Goal: Task Accomplishment & Management: Complete application form

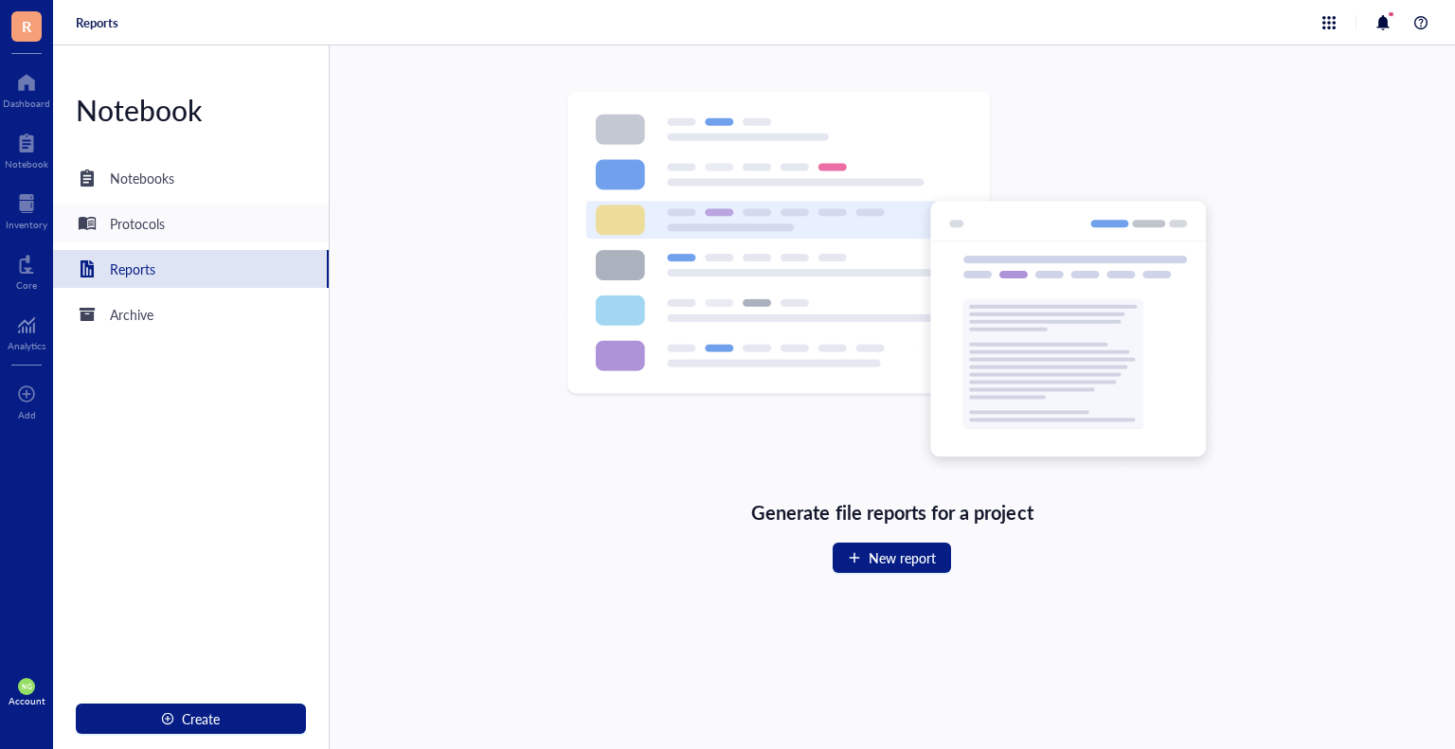
click at [117, 225] on div "Protocols" at bounding box center [137, 223] width 55 height 21
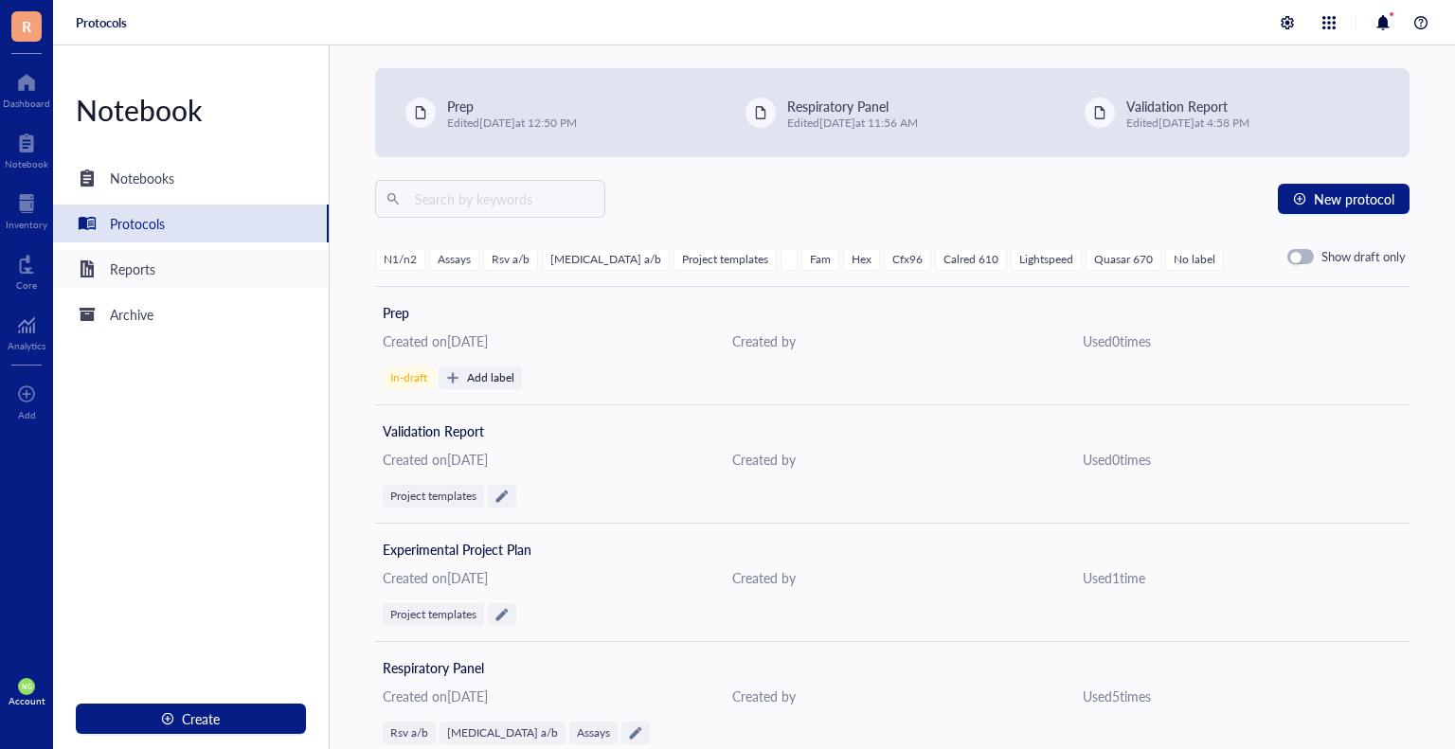
click at [134, 272] on div "Reports" at bounding box center [132, 269] width 45 height 21
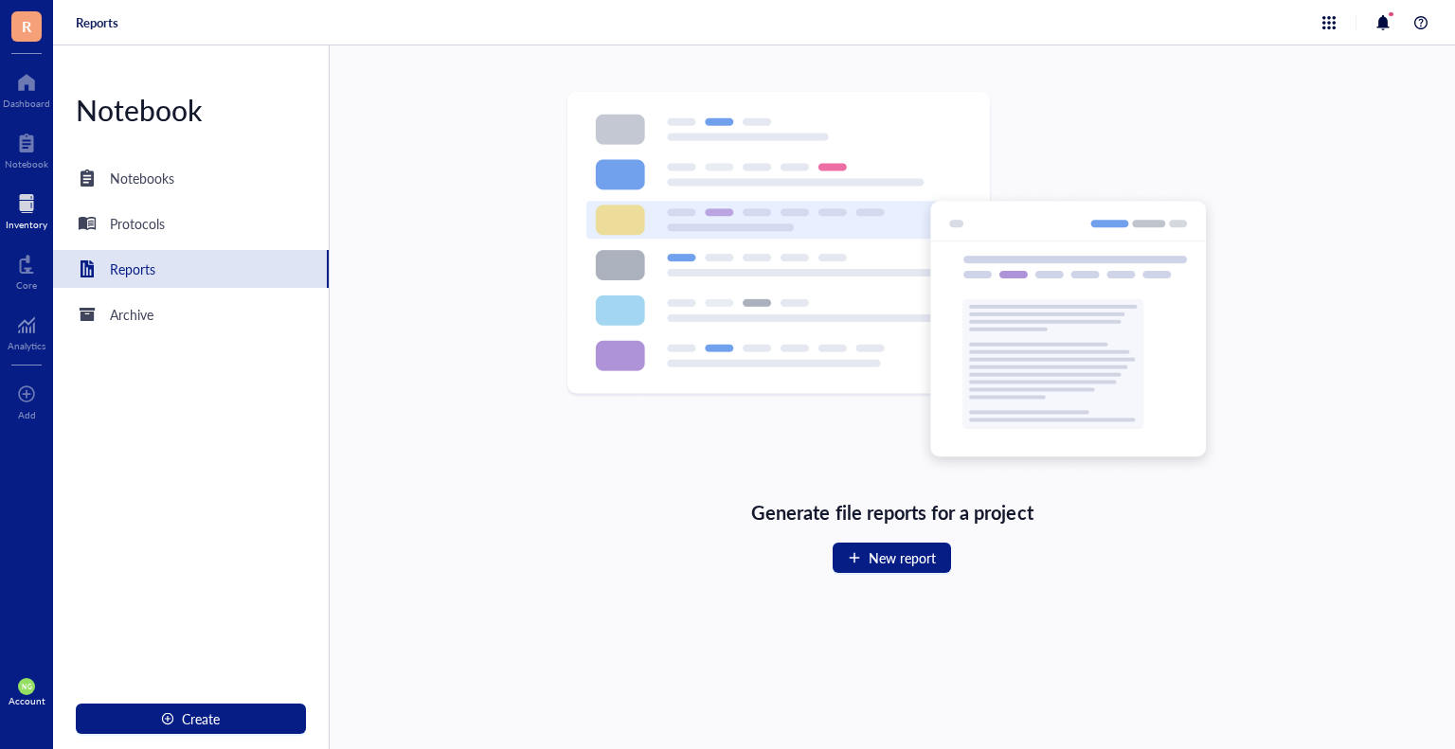
click at [19, 194] on div at bounding box center [27, 203] width 42 height 30
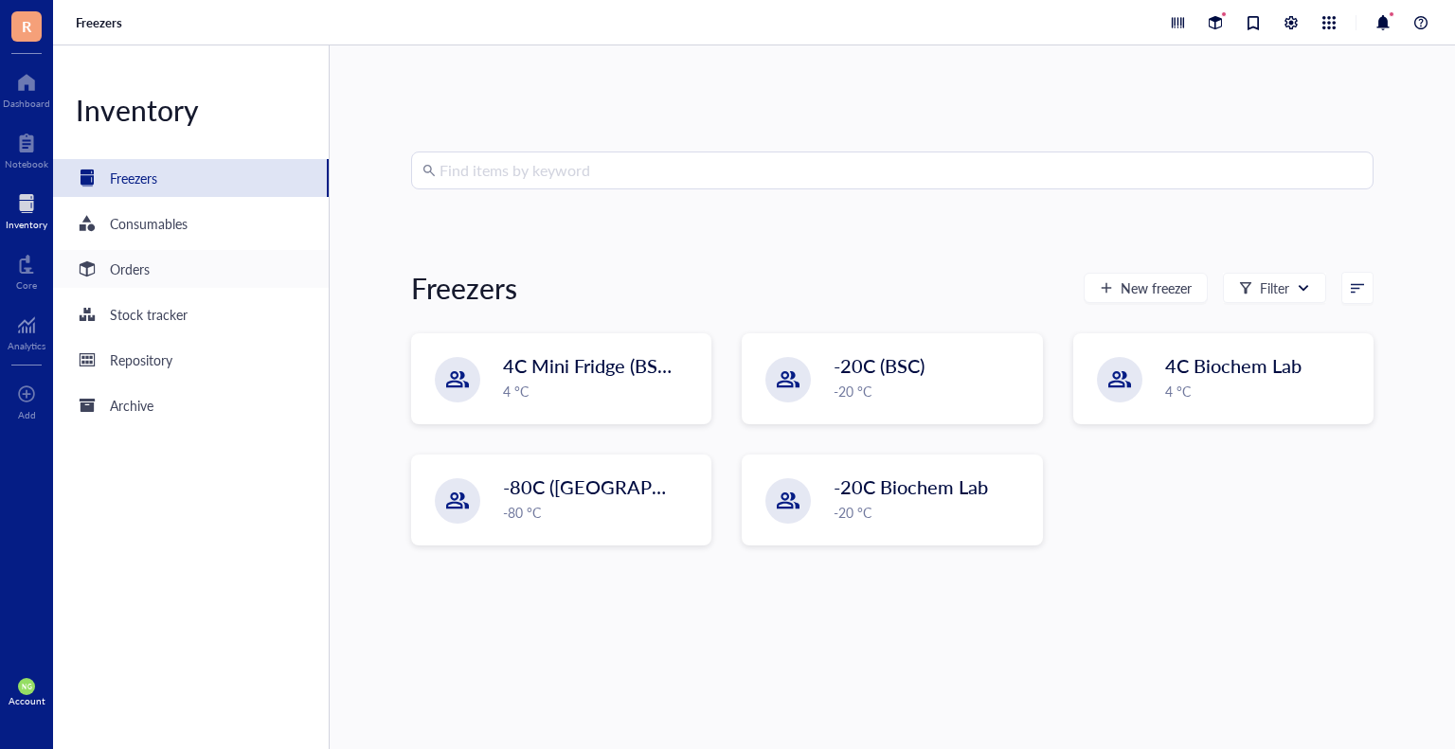
click at [113, 267] on div "Orders" at bounding box center [130, 269] width 40 height 21
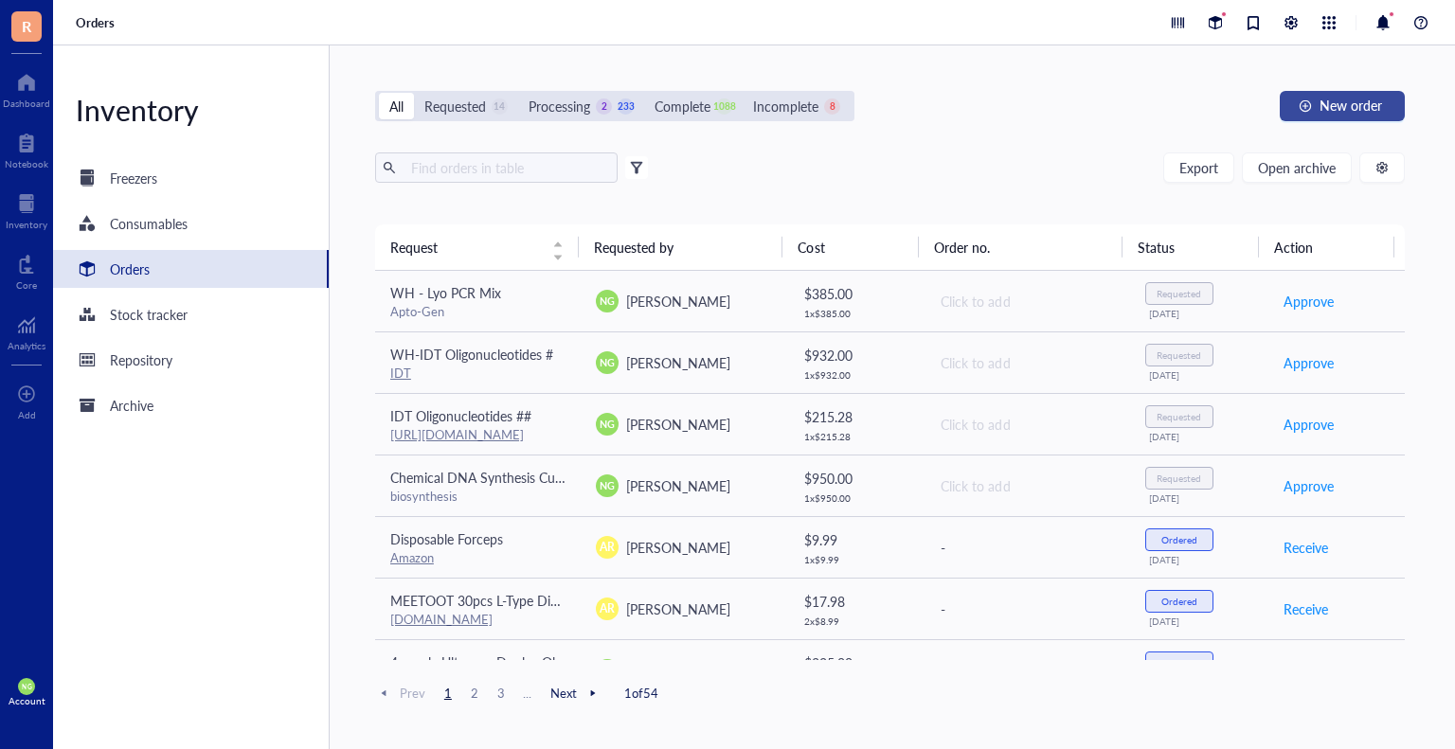
click at [1332, 100] on span "New order" at bounding box center [1350, 105] width 63 height 15
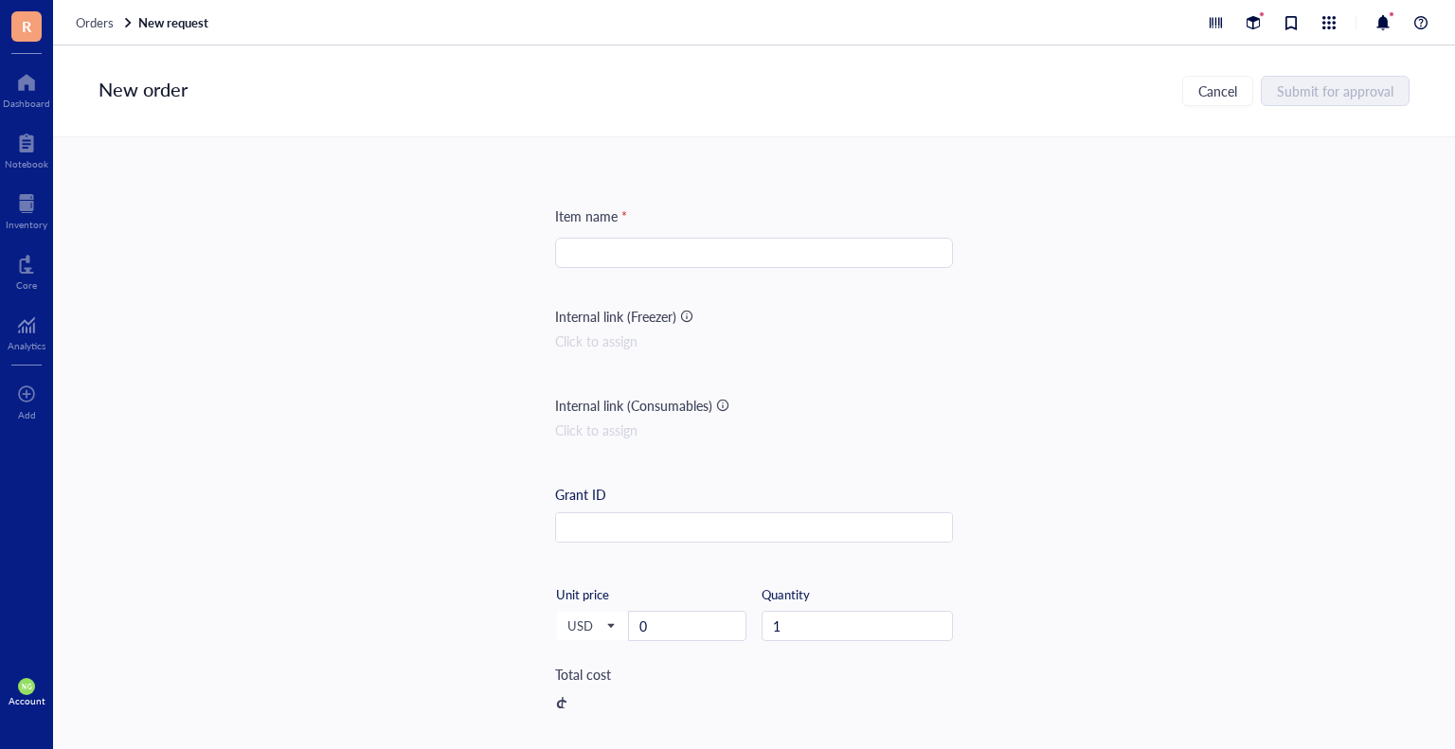
click at [675, 245] on input "search" at bounding box center [753, 253] width 375 height 28
paste input "Megasphaera lornae"
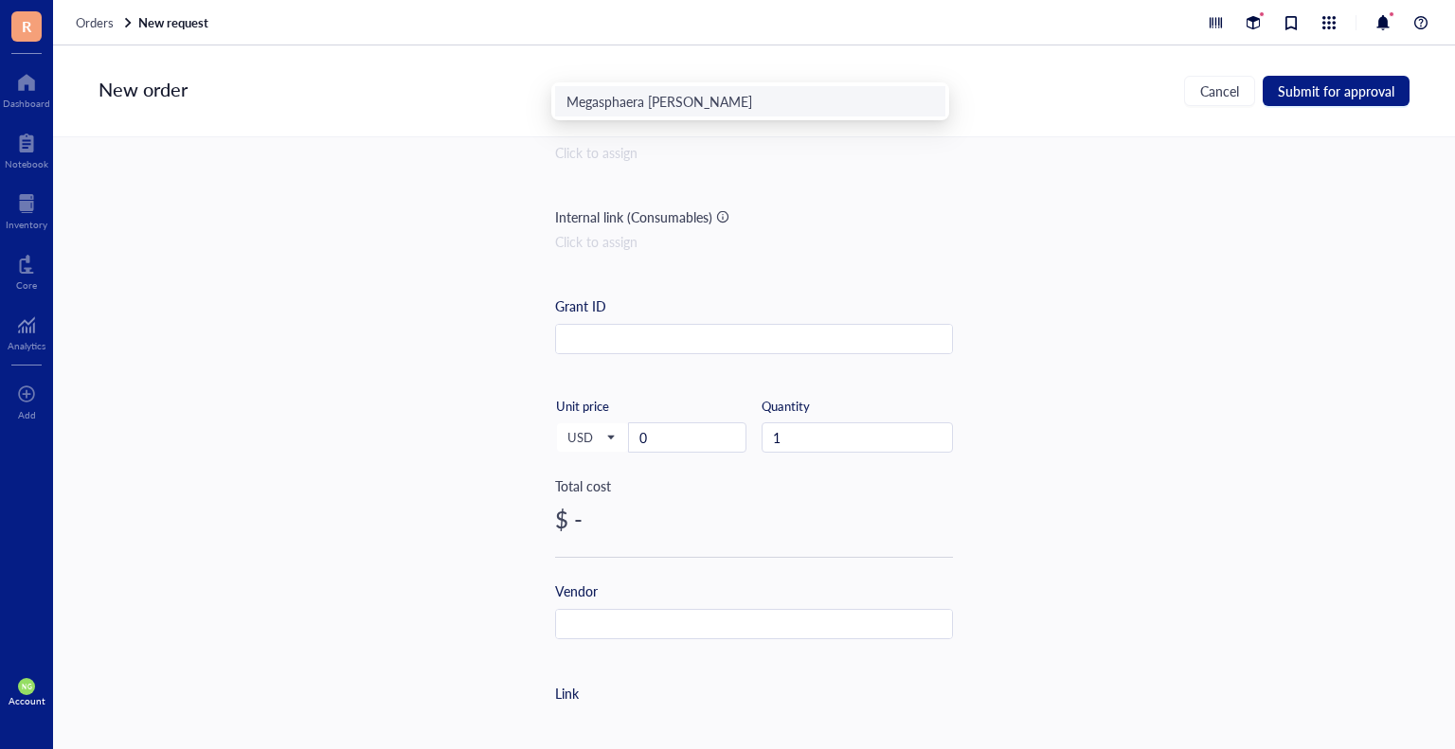
scroll to position [189, 0]
type input "Megasphaera lornae"
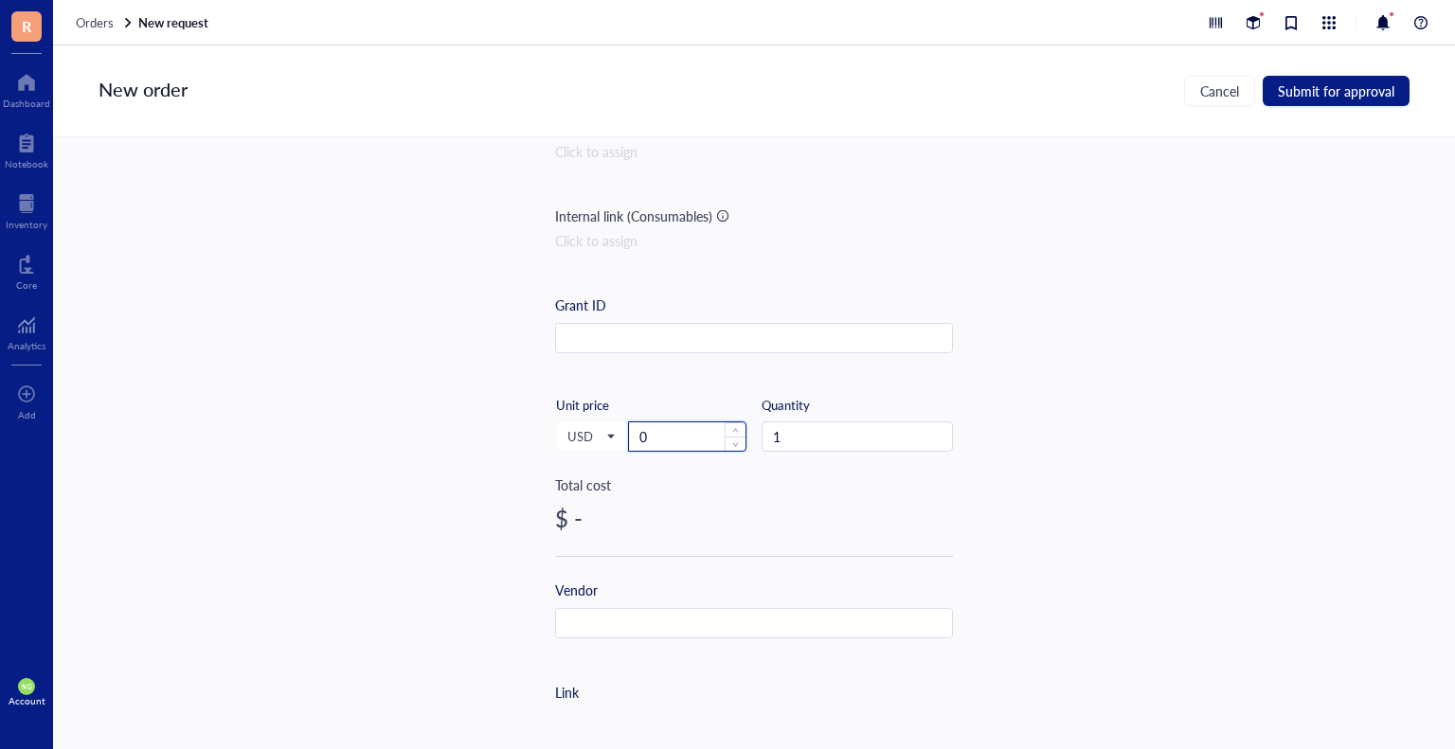
click at [673, 443] on input "0" at bounding box center [687, 436] width 116 height 28
click at [596, 438] on span "USD" at bounding box center [590, 436] width 46 height 17
click at [590, 496] on div "EUR" at bounding box center [592, 500] width 48 height 21
drag, startPoint x: 654, startPoint y: 441, endPoint x: 632, endPoint y: 440, distance: 22.7
click at [632, 440] on input "0" at bounding box center [687, 436] width 116 height 28
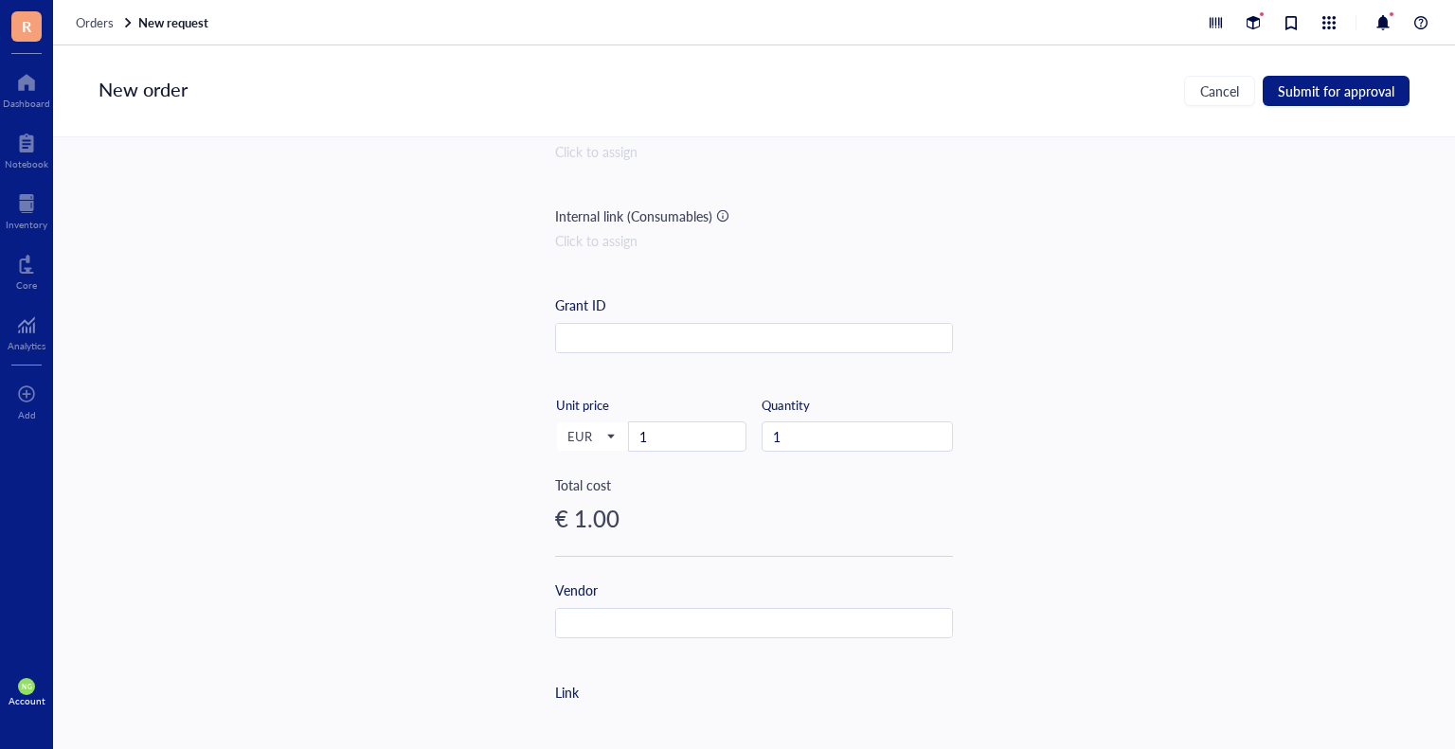
scroll to position [169, 0]
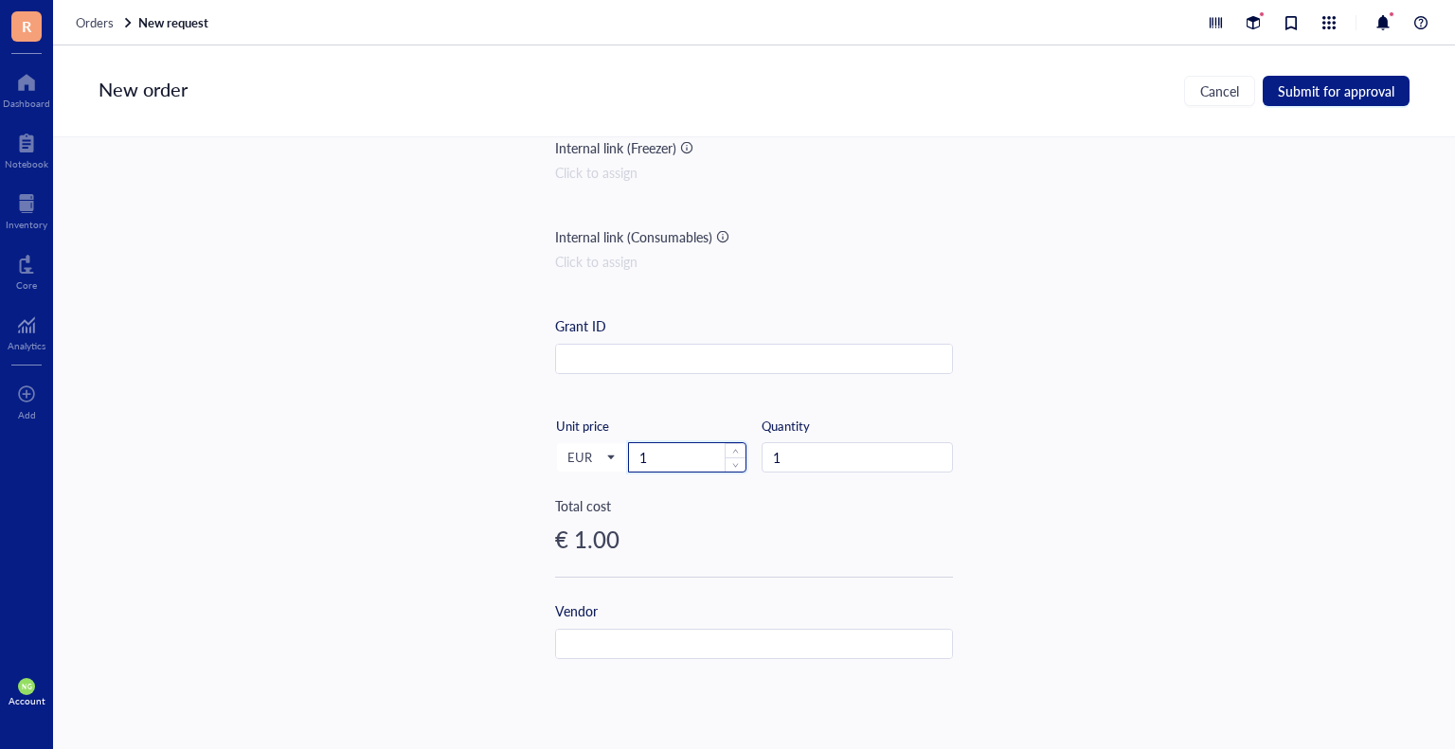
click at [682, 461] on input "1" at bounding box center [687, 457] width 116 height 28
click at [665, 450] on input "10" at bounding box center [687, 457] width 116 height 28
drag, startPoint x: 845, startPoint y: 466, endPoint x: 756, endPoint y: 447, distance: 91.0
click at [756, 447] on div "EUR Unit price 100 Quantity 1" at bounding box center [754, 457] width 398 height 78
click at [1010, 565] on div "Item name * Megasphaera lornae Internal link (Freezer) Click to assign Internal…" at bounding box center [754, 422] width 1402 height 571
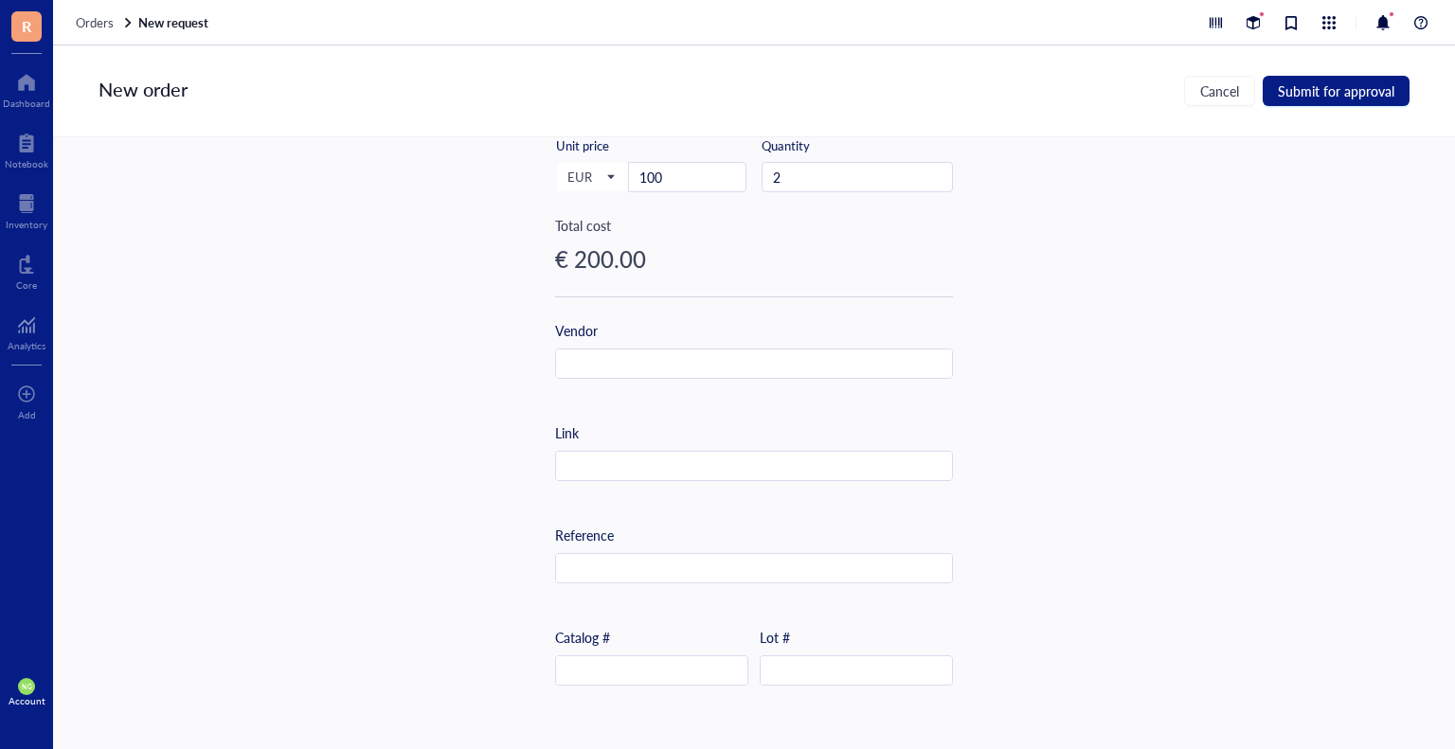
scroll to position [453, 0]
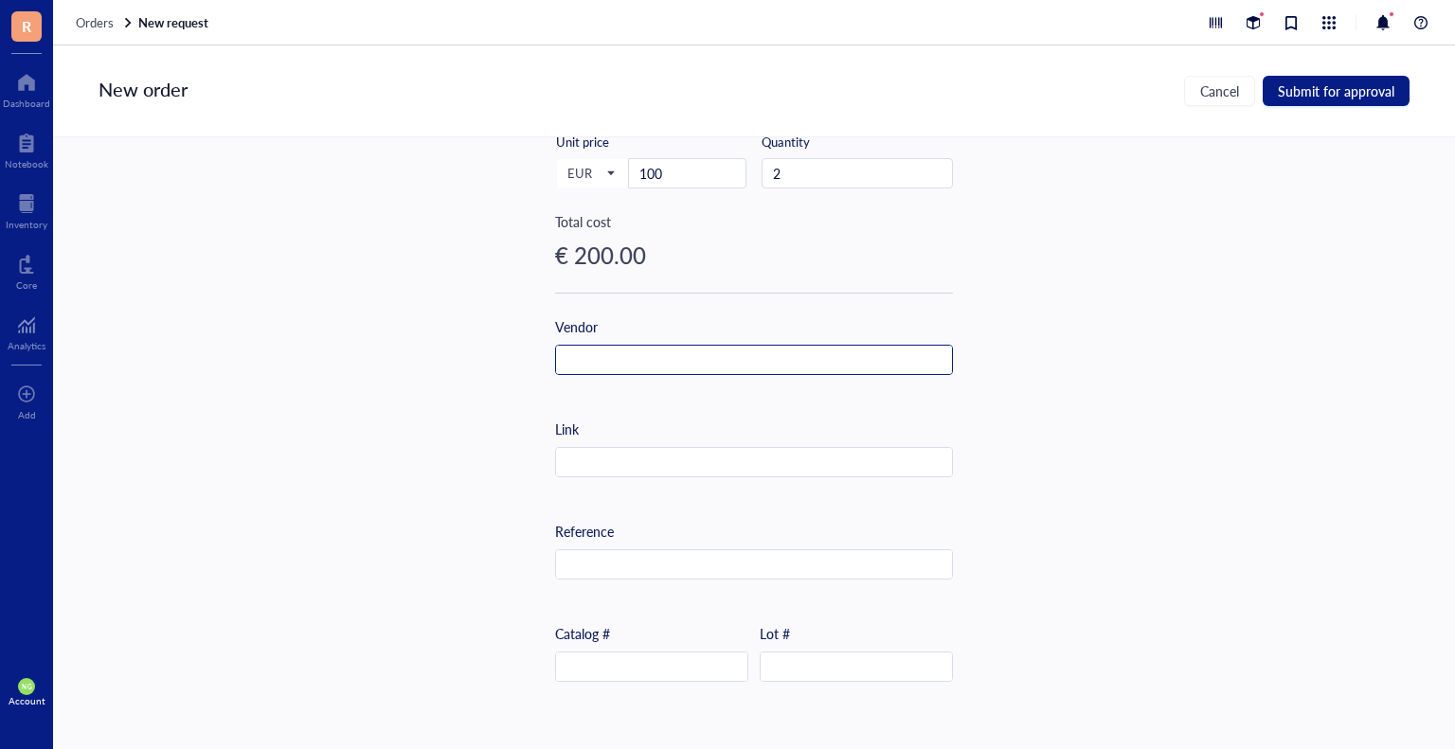
click at [652, 364] on input "text" at bounding box center [754, 361] width 396 height 30
click at [803, 363] on input "Leibniz Institute DSMZ German Collectio" at bounding box center [754, 361] width 396 height 30
click at [654, 442] on div "Link" at bounding box center [754, 448] width 398 height 59
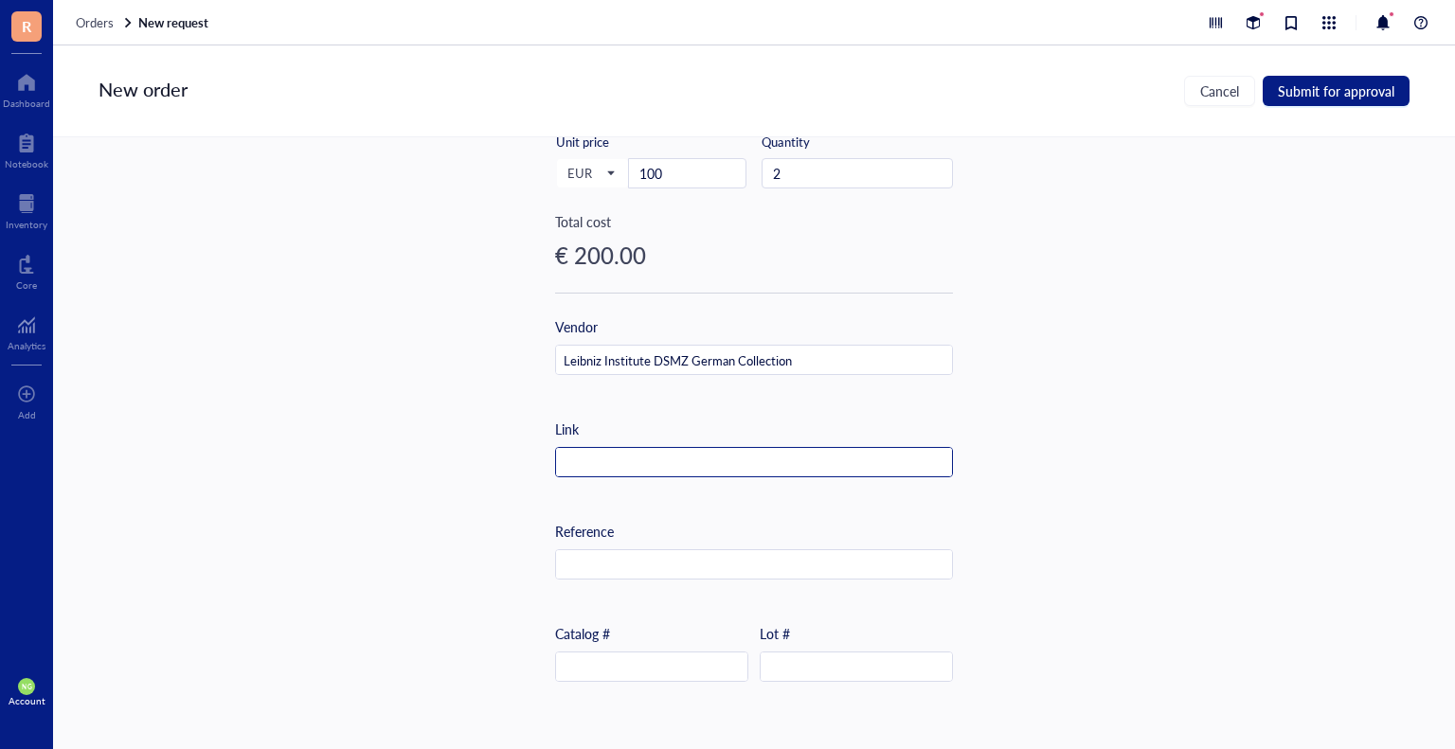
click at [614, 461] on input "text" at bounding box center [754, 463] width 396 height 30
paste input "[URL][DOMAIN_NAME]"
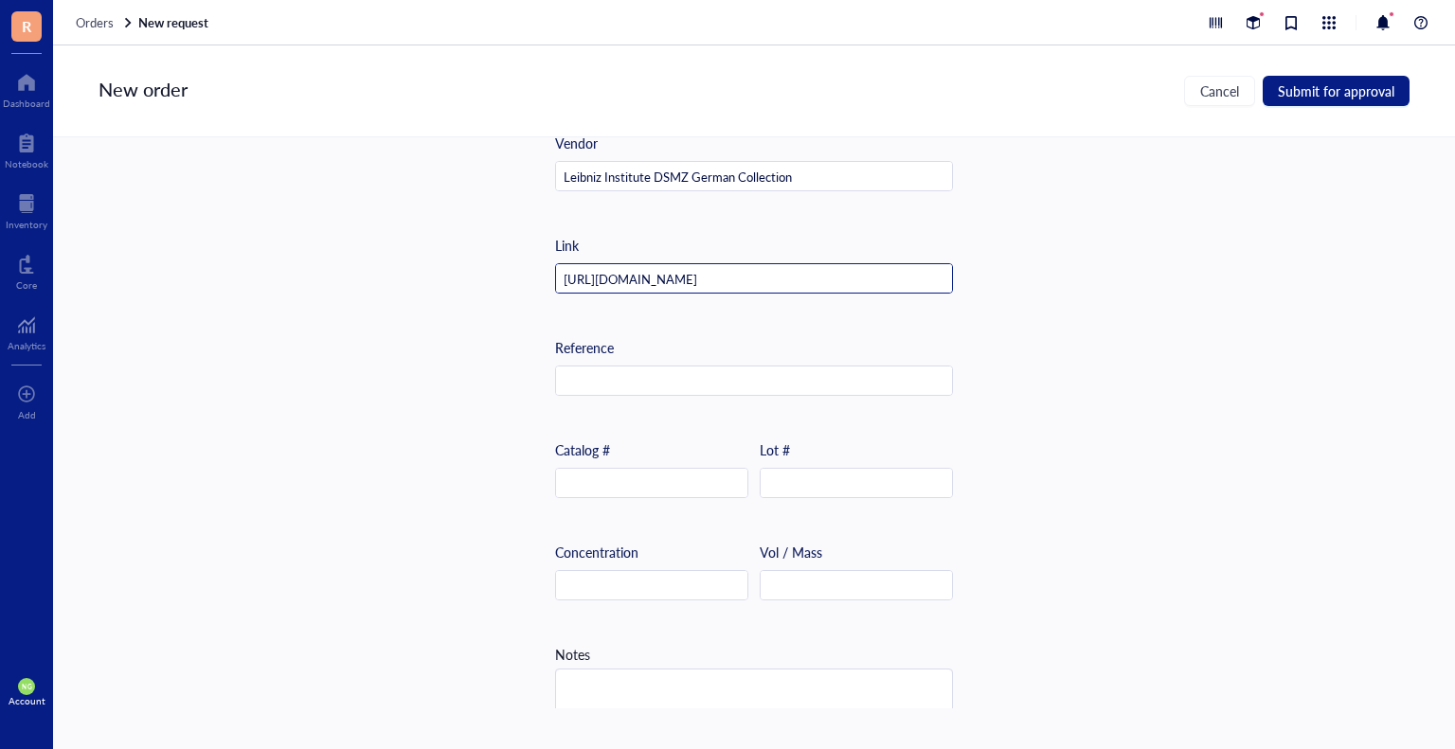
scroll to position [642, 0]
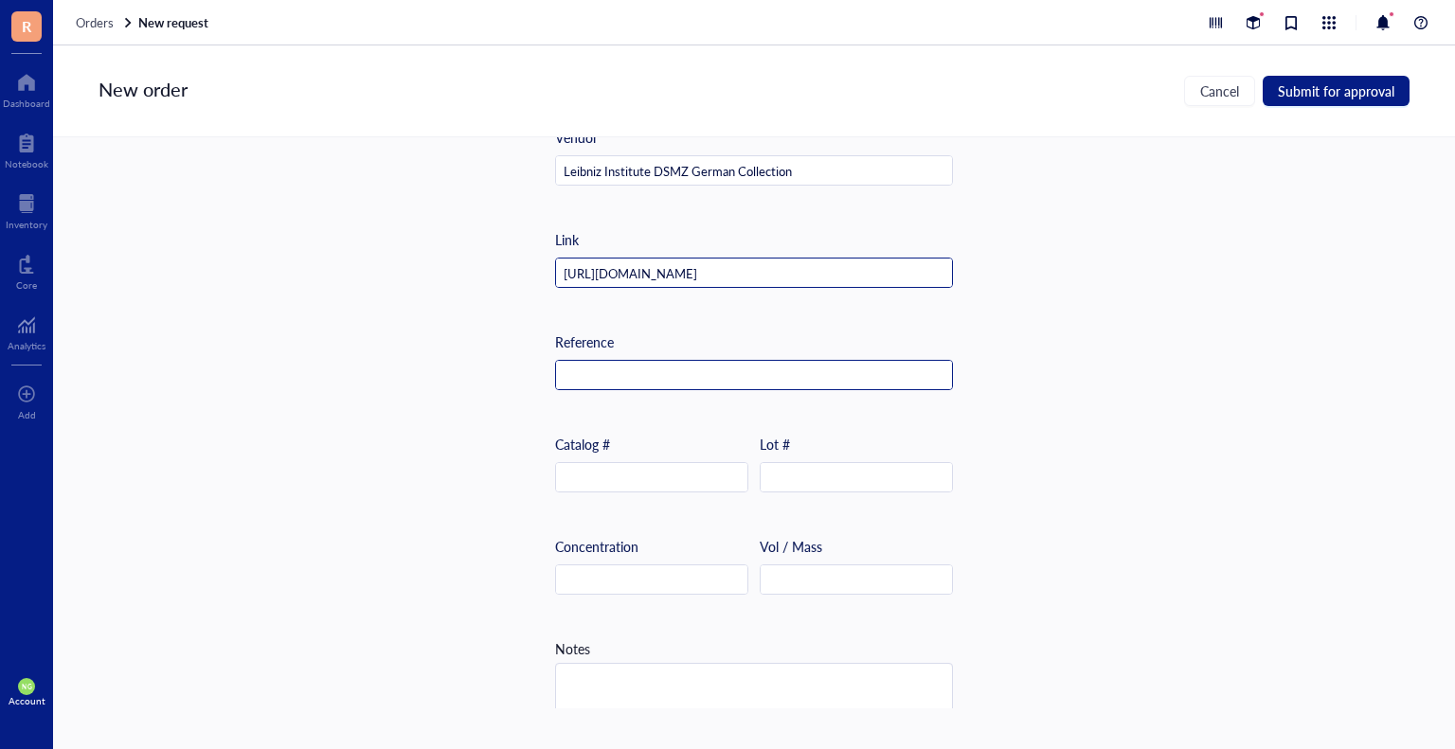
type input "[URL][DOMAIN_NAME]"
click at [606, 369] on input "text" at bounding box center [754, 376] width 396 height 30
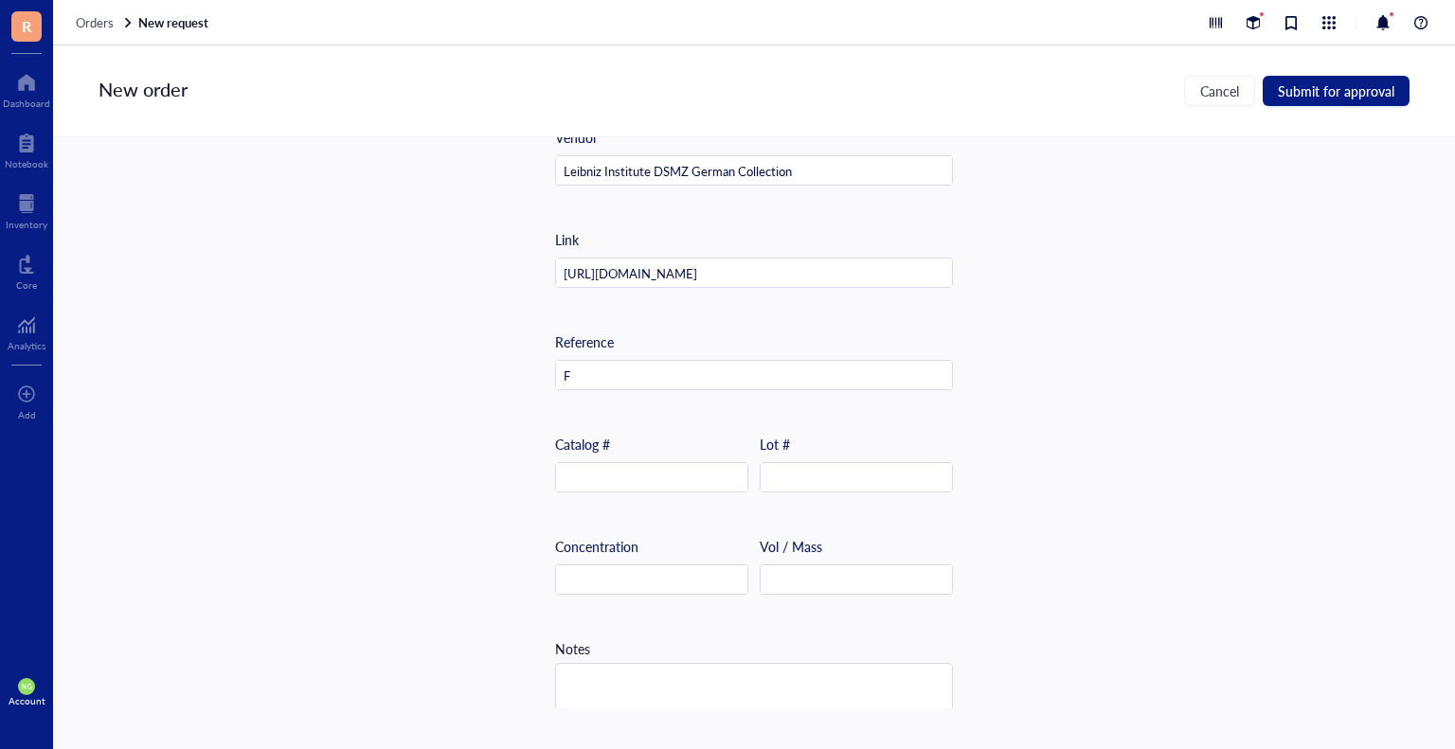
scroll to position [632, 0]
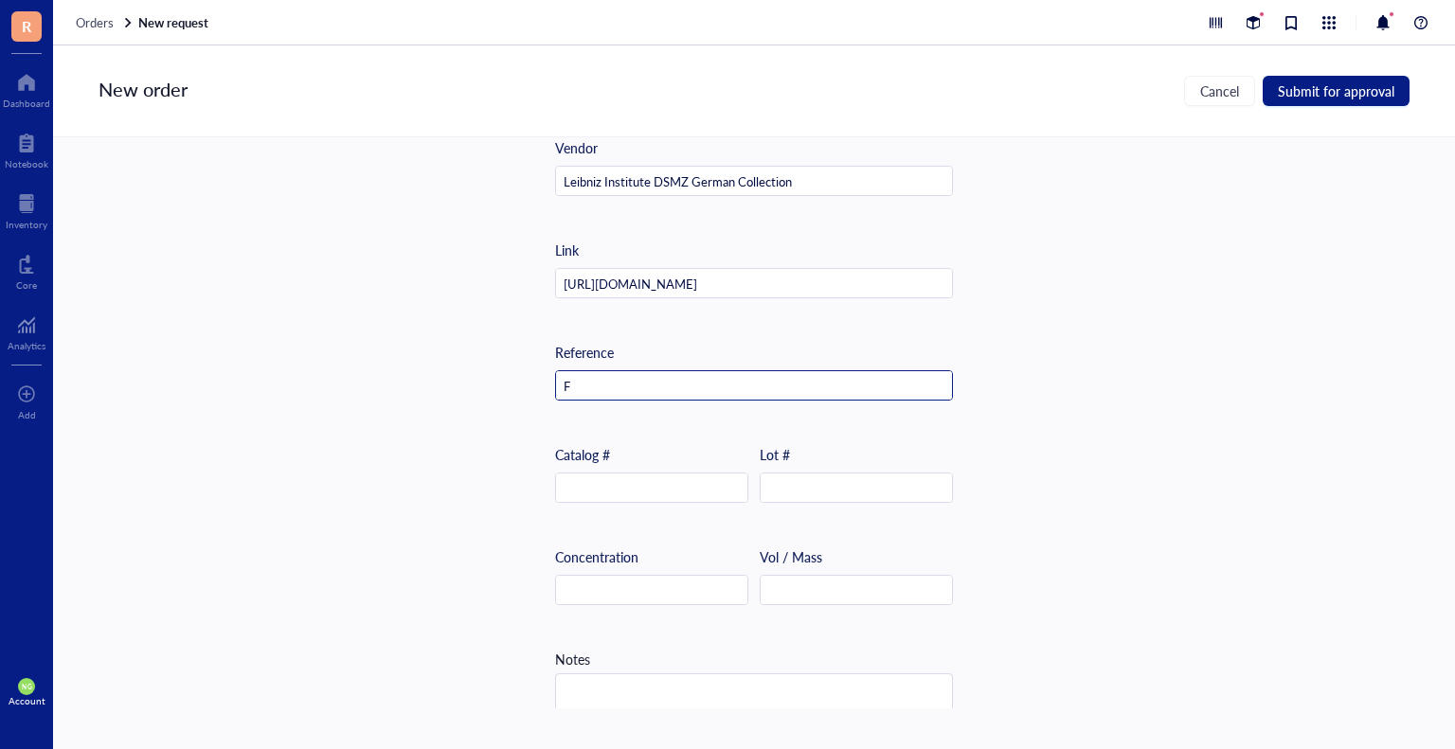
click at [621, 384] on input "F" at bounding box center [754, 386] width 396 height 30
click at [603, 378] on input "FR" at bounding box center [754, 386] width 396 height 30
click at [568, 385] on input "F" at bounding box center [754, 386] width 396 height 30
click at [591, 389] on input "Fr" at bounding box center [754, 386] width 396 height 30
click at [589, 389] on input "Fre" at bounding box center [754, 386] width 396 height 30
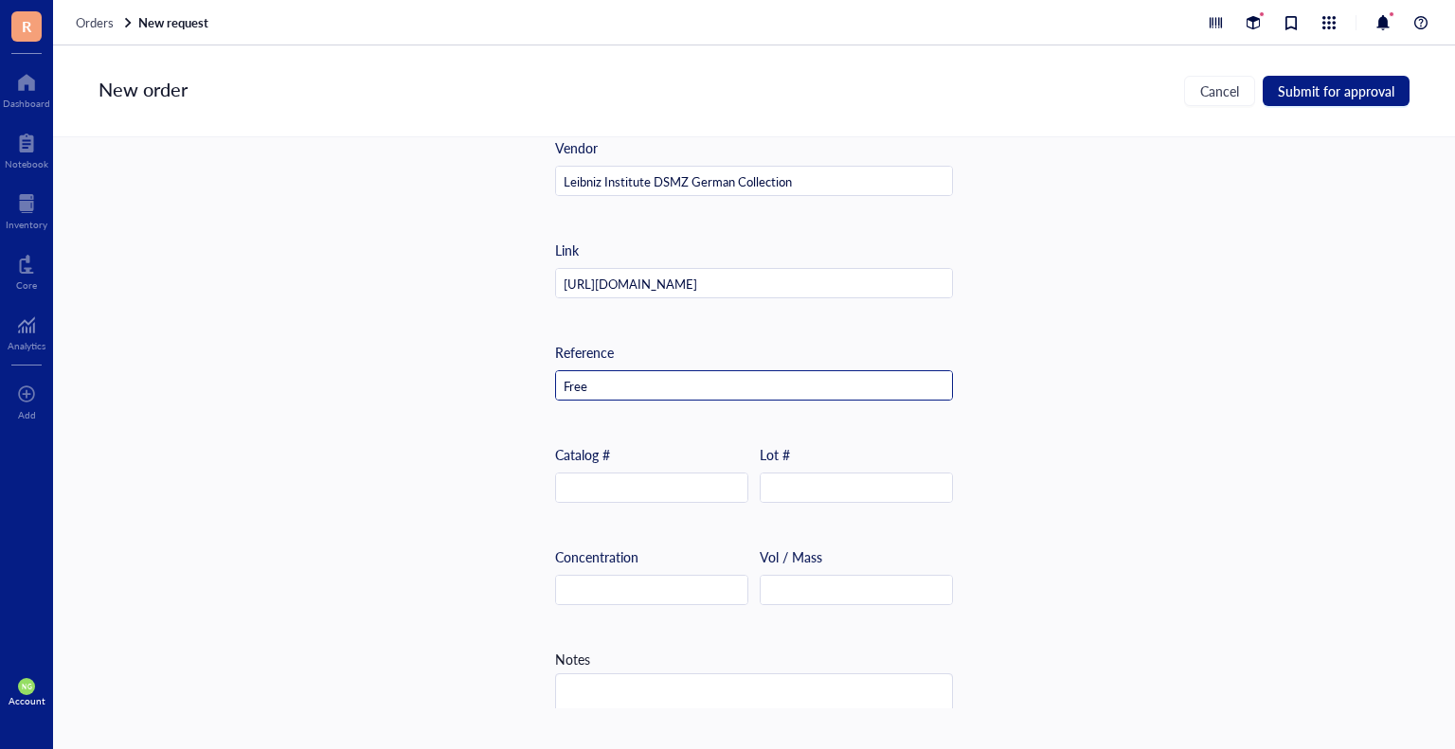
click at [589, 389] on input "Free" at bounding box center [754, 386] width 396 height 30
click at [595, 381] on input "Freez" at bounding box center [754, 386] width 396 height 30
click at [595, 381] on input "Freeze" at bounding box center [754, 386] width 396 height 30
click at [617, 389] on input "Freeze-" at bounding box center [754, 386] width 396 height 30
click at [617, 389] on input "Freeze-D" at bounding box center [754, 386] width 396 height 30
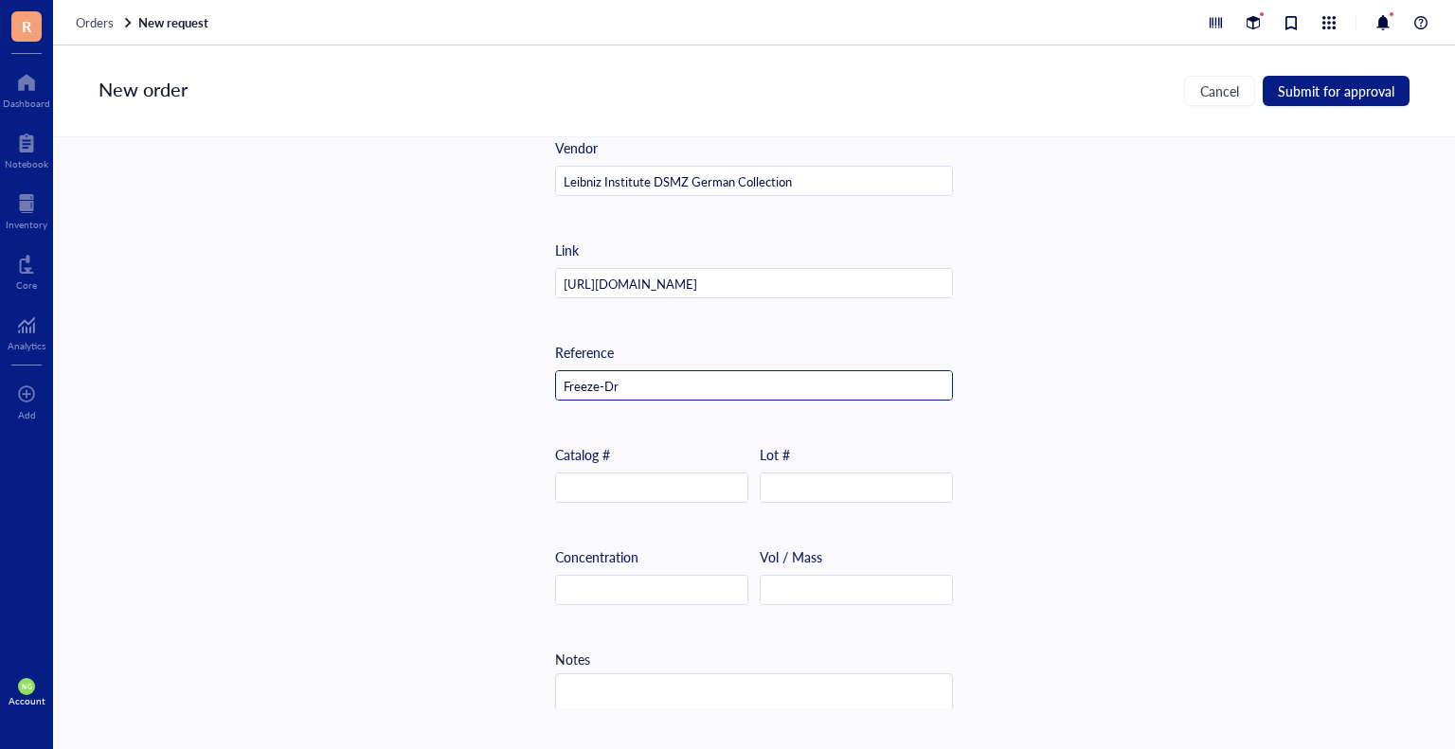
click at [617, 389] on input "Freeze-Dr" at bounding box center [754, 386] width 396 height 30
click at [617, 389] on input "Freeze-Dri" at bounding box center [754, 386] width 396 height 30
click at [655, 386] on input "Freeze-Drie" at bounding box center [754, 386] width 396 height 30
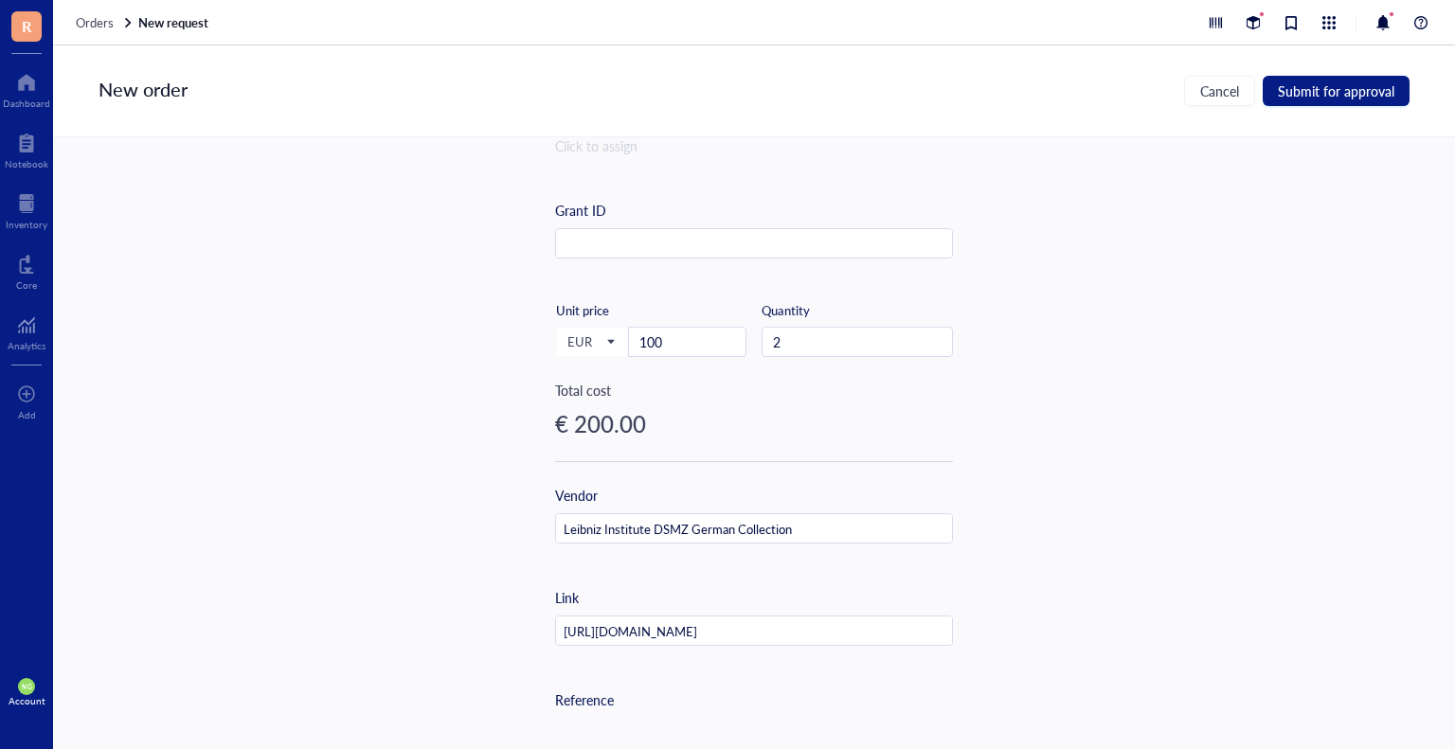
scroll to position [0, 0]
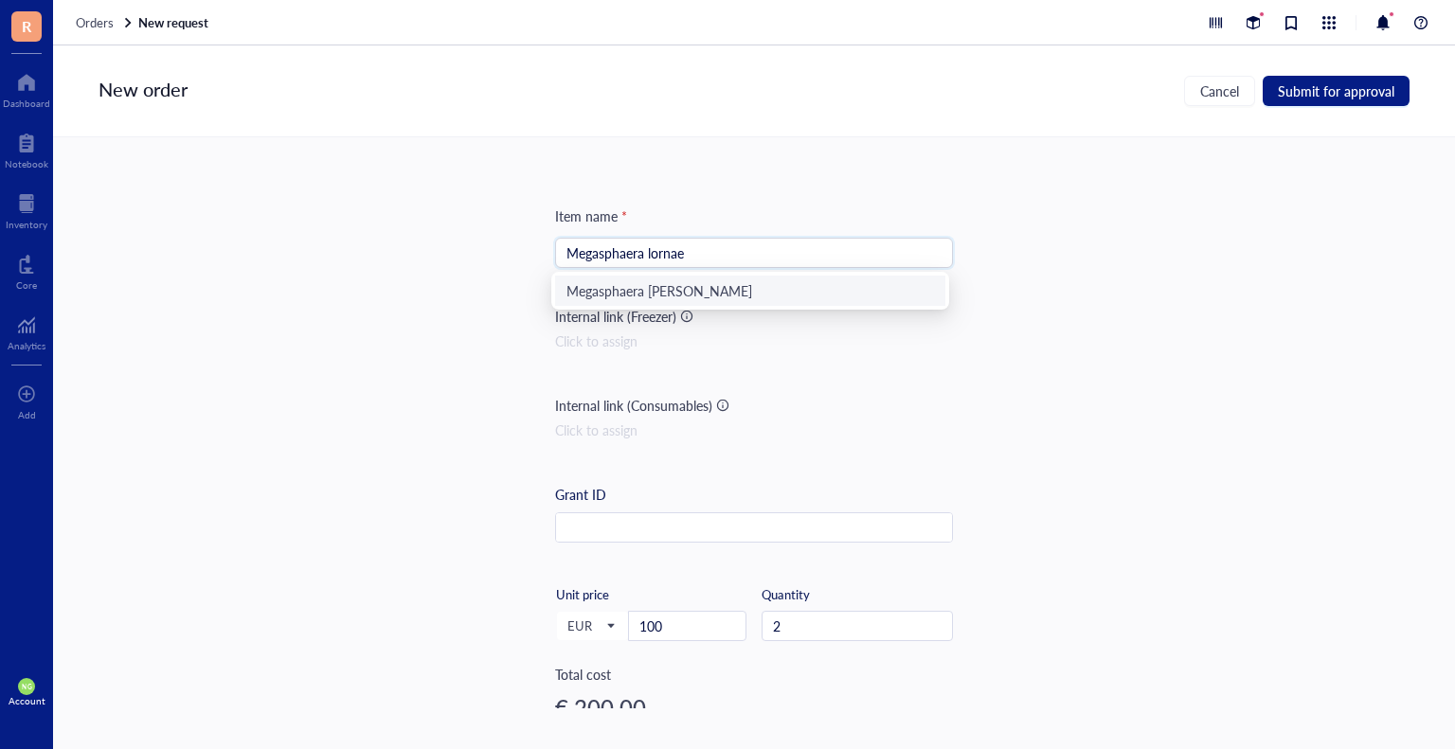
drag, startPoint x: 705, startPoint y: 250, endPoint x: 528, endPoint y: 251, distance: 177.1
click at [528, 251] on div "Item name * Megasphaera lornae Internal link (Freezer) Click to assign Internal…" at bounding box center [754, 422] width 1402 height 571
click at [1041, 329] on div "Item name * Megasphaera lornae Internal link (Freezer) Click to assign Internal…" at bounding box center [754, 422] width 1402 height 571
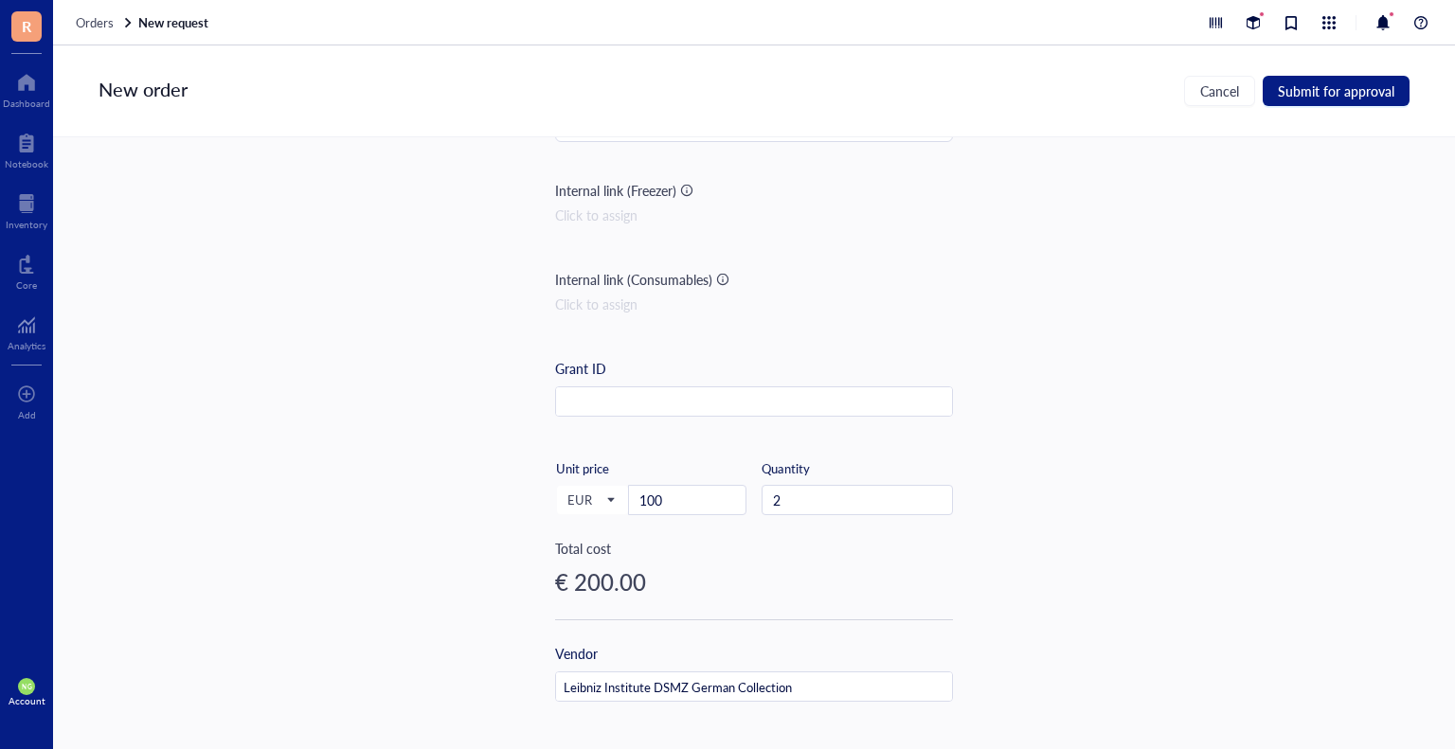
scroll to position [95, 0]
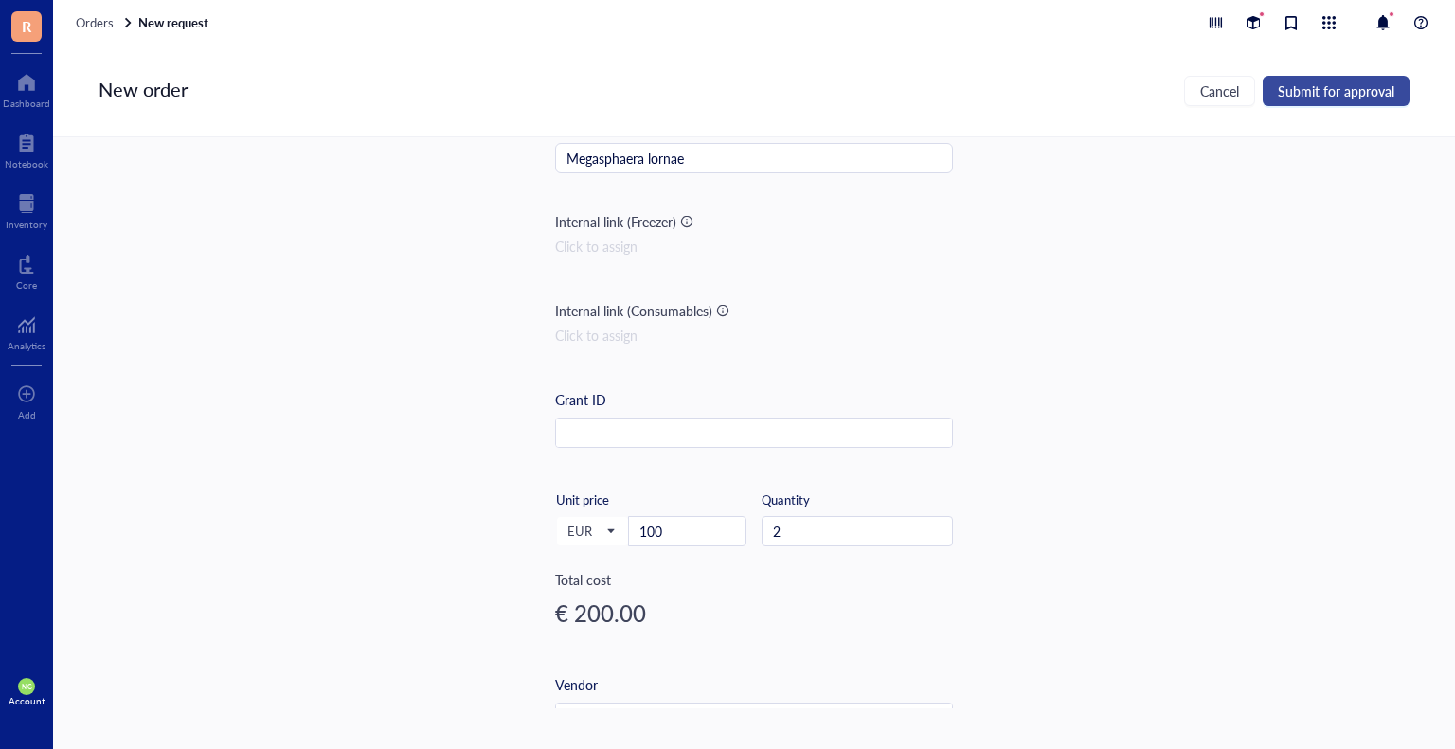
click at [1346, 102] on button "Submit for approval" at bounding box center [1335, 91] width 147 height 30
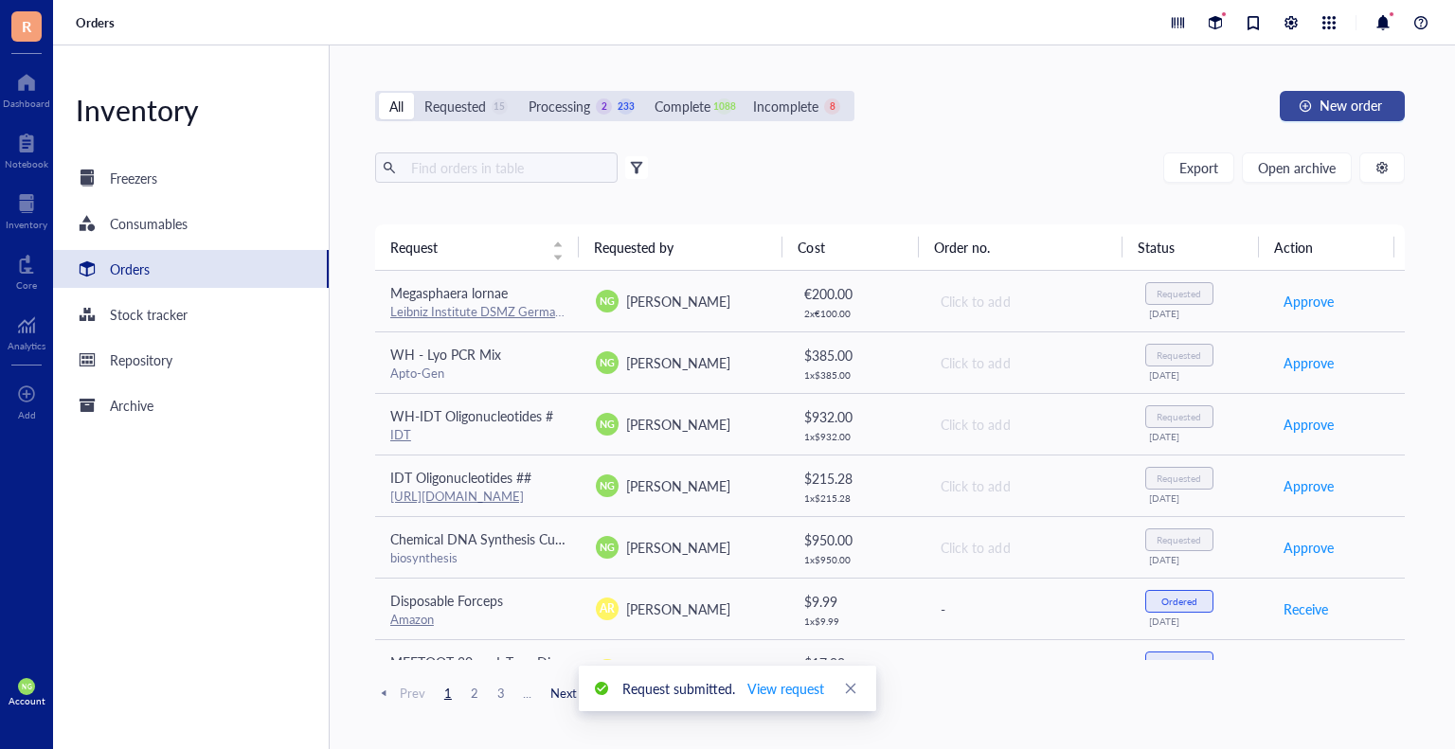
click at [1367, 113] on span "New order" at bounding box center [1350, 105] width 63 height 15
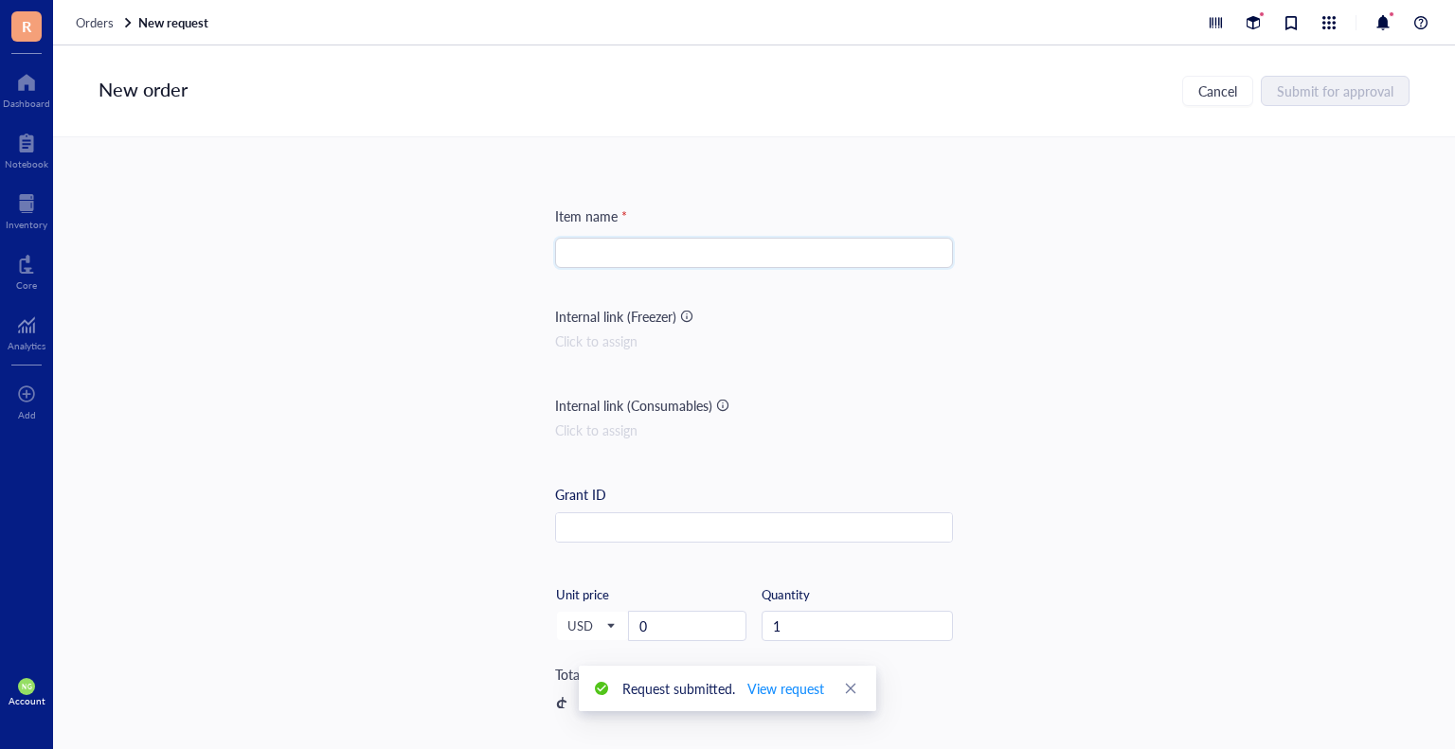
click at [571, 257] on input "search" at bounding box center [753, 253] width 375 height 28
paste input "Megasphaera lornae"
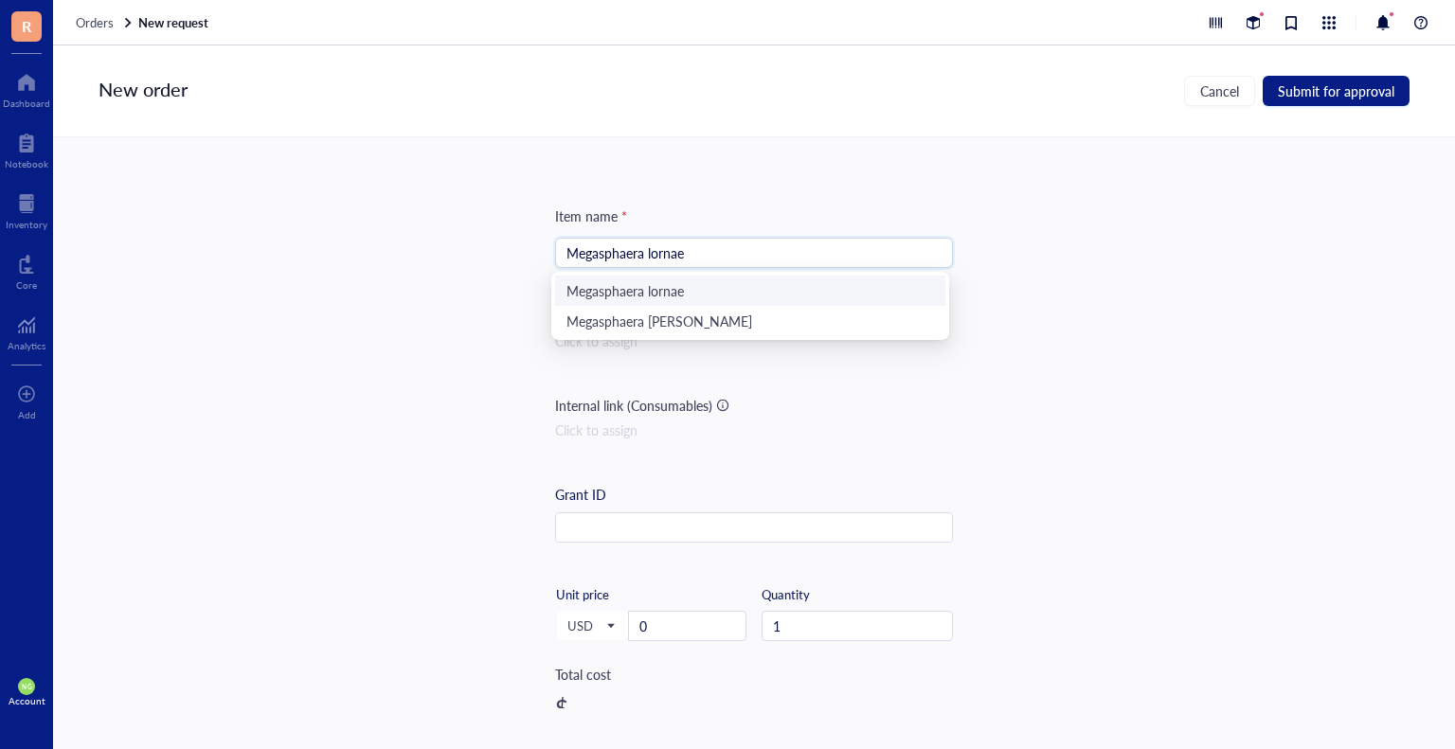
type input "Megasphaera lornae"
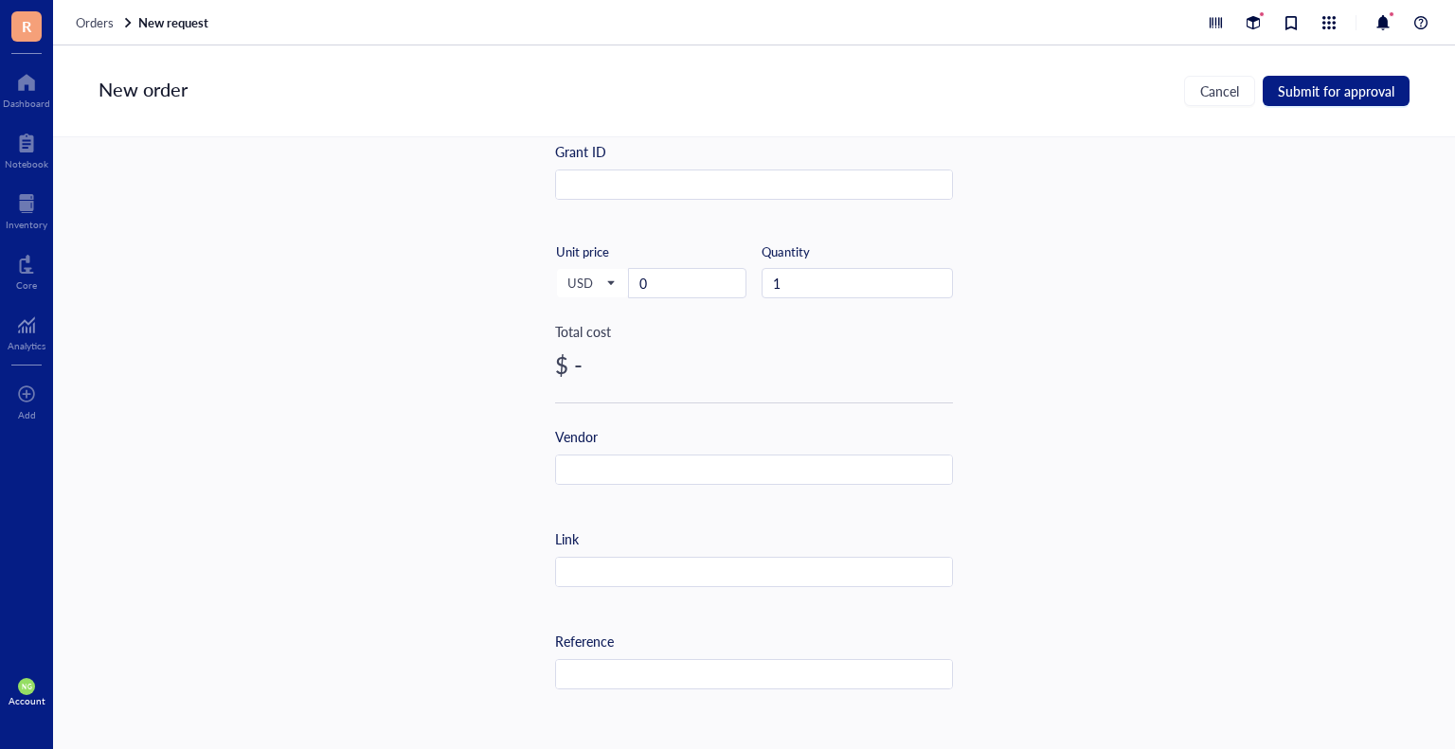
scroll to position [379, 0]
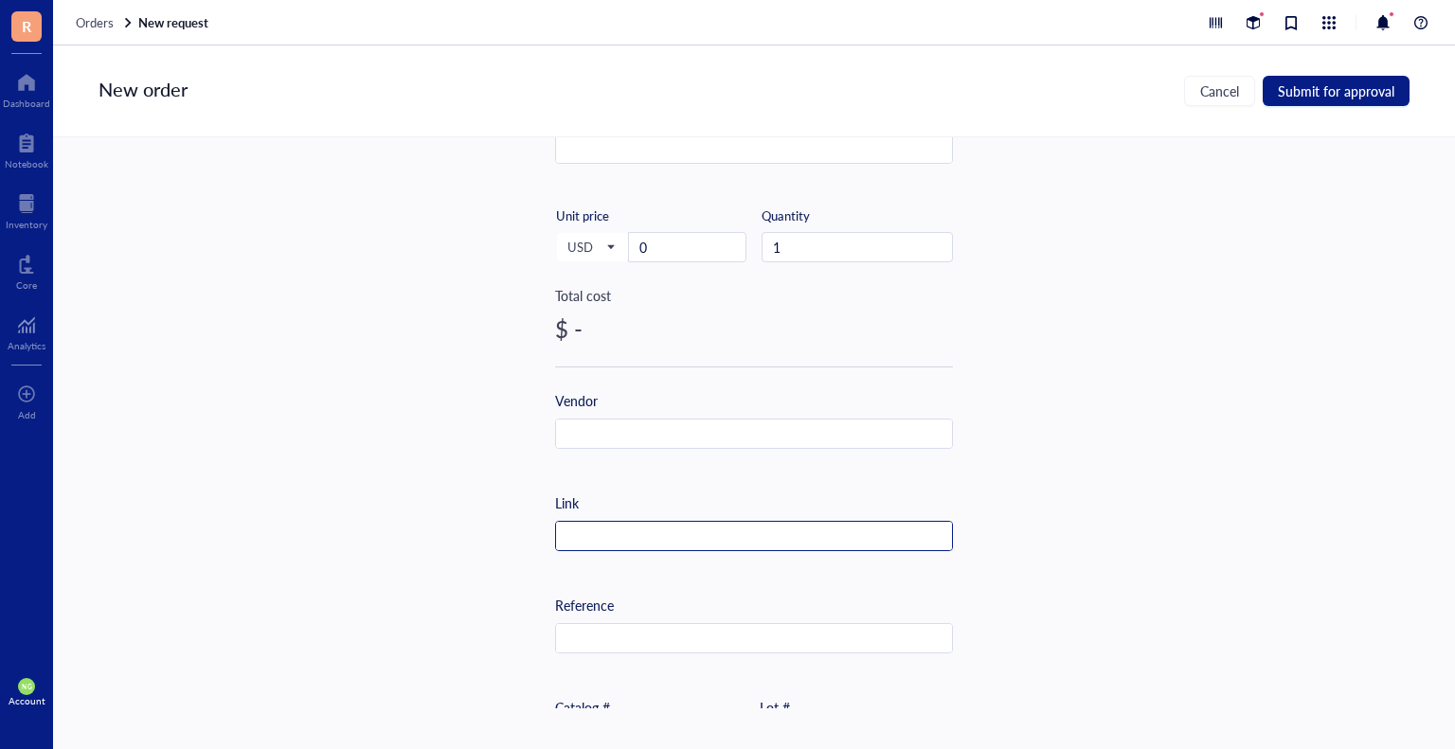
click at [591, 525] on input "text" at bounding box center [754, 537] width 396 height 30
paste input "[URL][DOMAIN_NAME]"
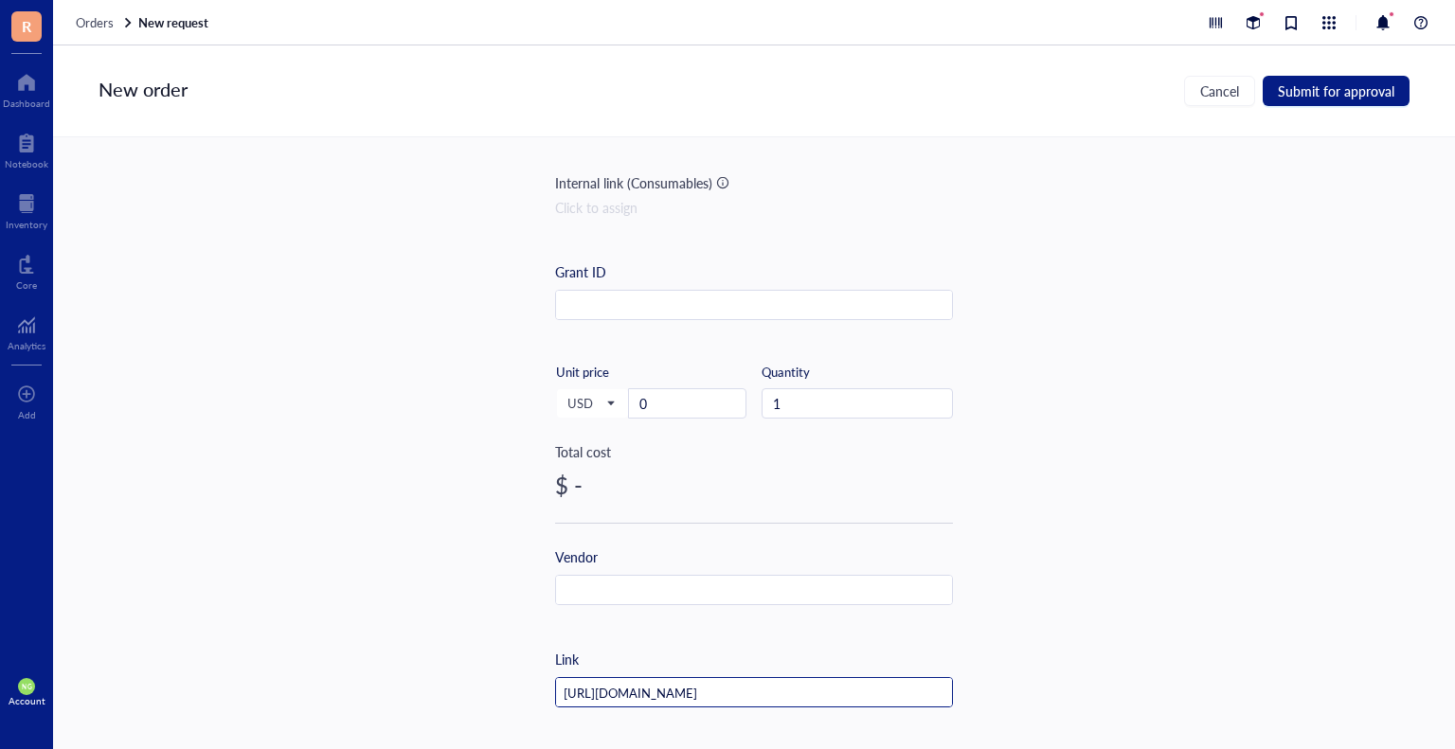
scroll to position [189, 0]
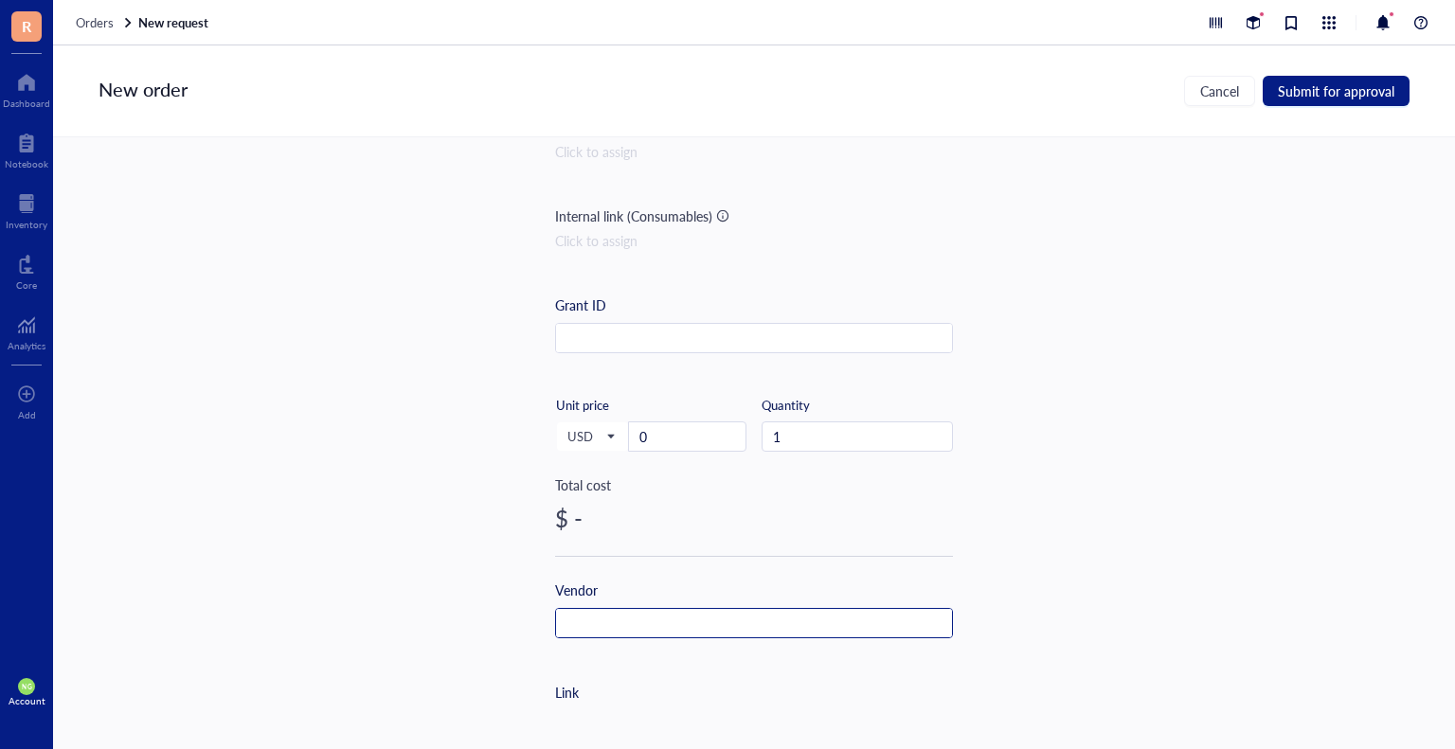
type input "[URL][DOMAIN_NAME]"
click at [589, 620] on input "text" at bounding box center [754, 624] width 396 height 30
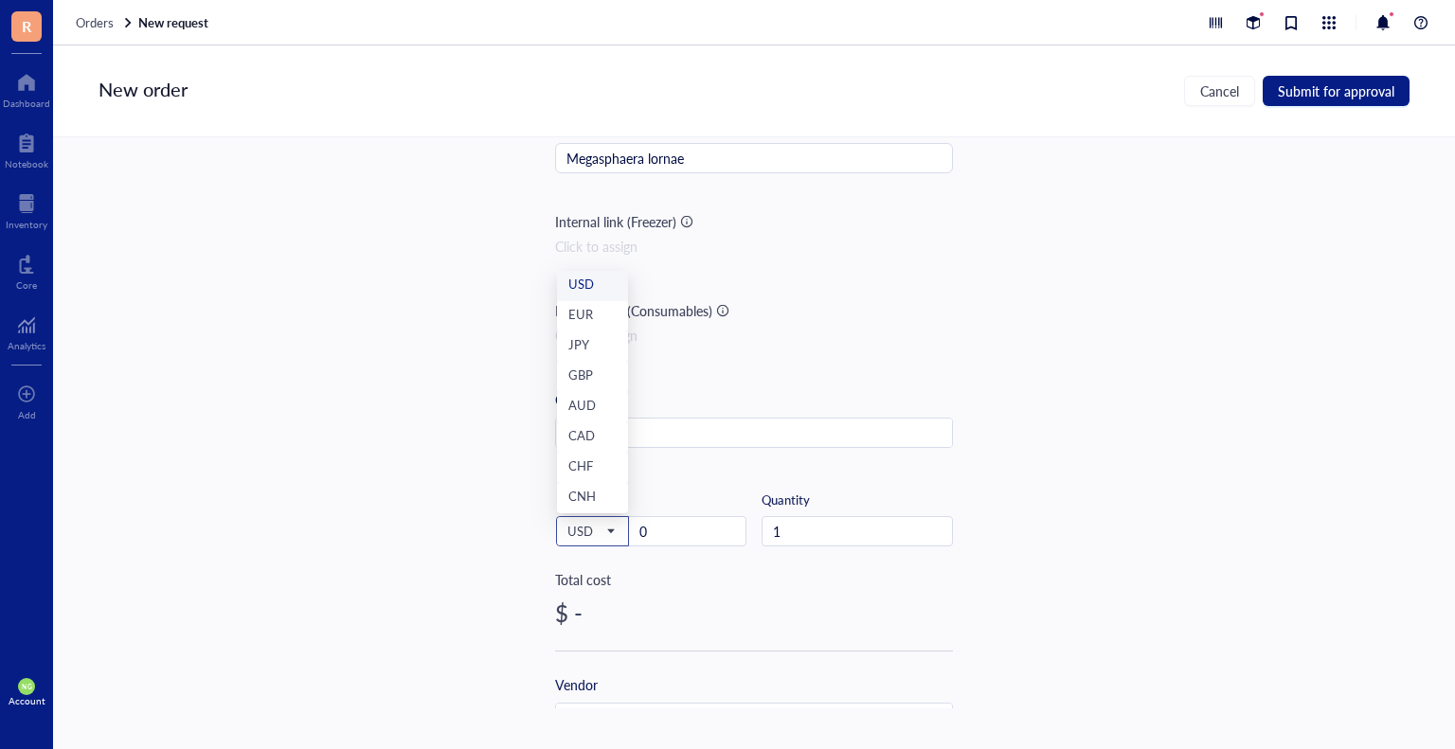
click at [599, 539] on span "USD" at bounding box center [590, 531] width 46 height 17
click at [596, 306] on div "EUR" at bounding box center [592, 316] width 48 height 21
drag, startPoint x: 667, startPoint y: 531, endPoint x: 621, endPoint y: 531, distance: 45.5
click at [629, 530] on input "0" at bounding box center [687, 531] width 116 height 28
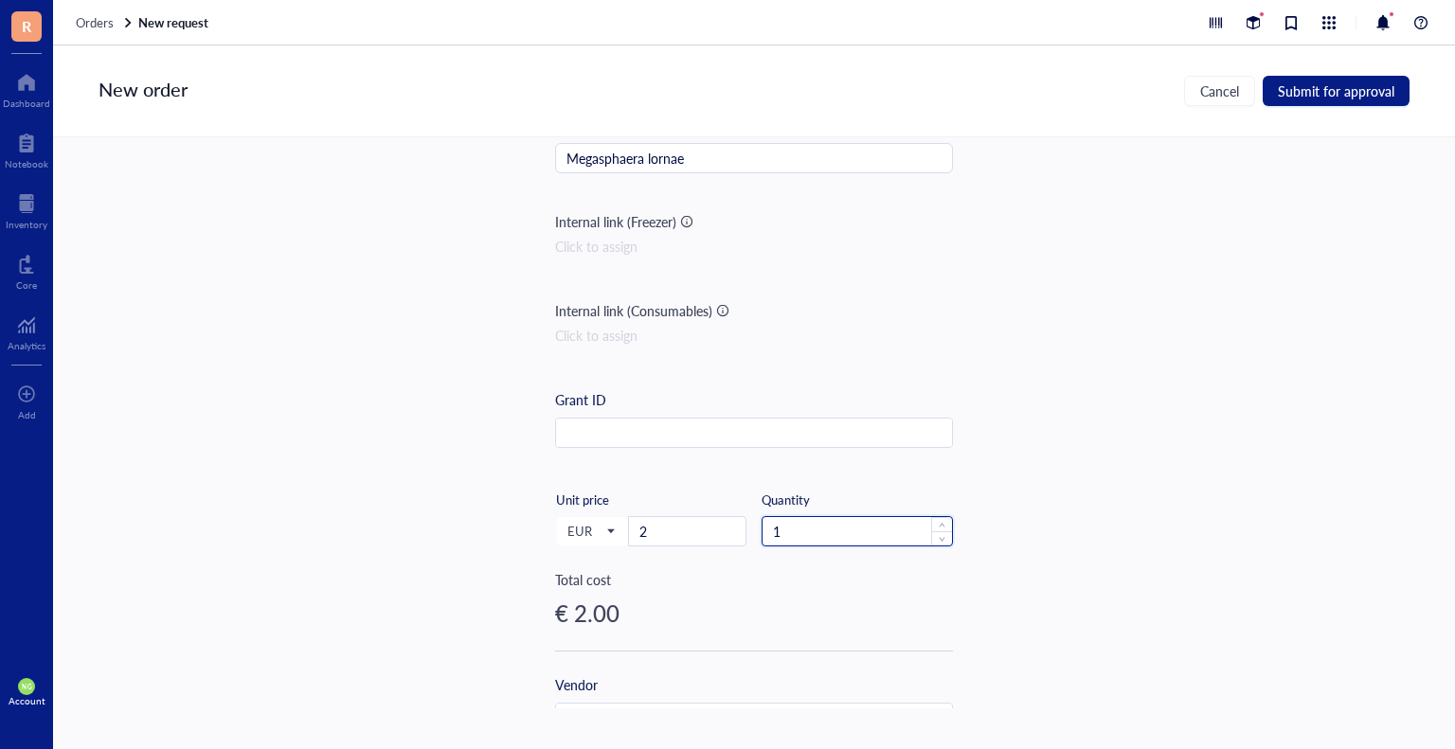
click at [806, 522] on input "1" at bounding box center [856, 531] width 189 height 28
click at [807, 531] on input "12" at bounding box center [856, 531] width 189 height 28
click at [808, 531] on input "1" at bounding box center [856, 531] width 189 height 28
click at [814, 532] on input "15" at bounding box center [856, 531] width 189 height 28
click at [1008, 581] on div "Item name * Megasphaera lornae Internal link (Freezer) Click to assign Internal…" at bounding box center [754, 422] width 1402 height 571
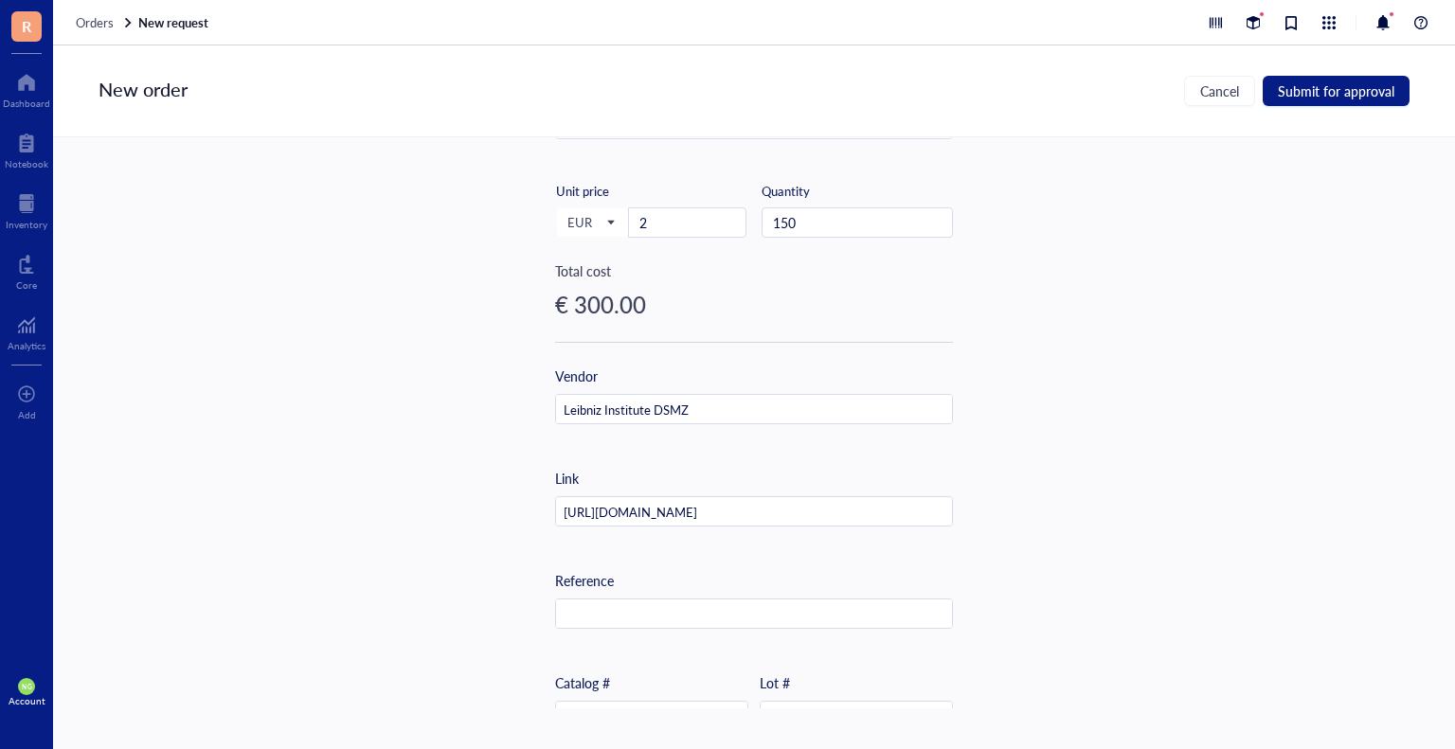
scroll to position [663, 0]
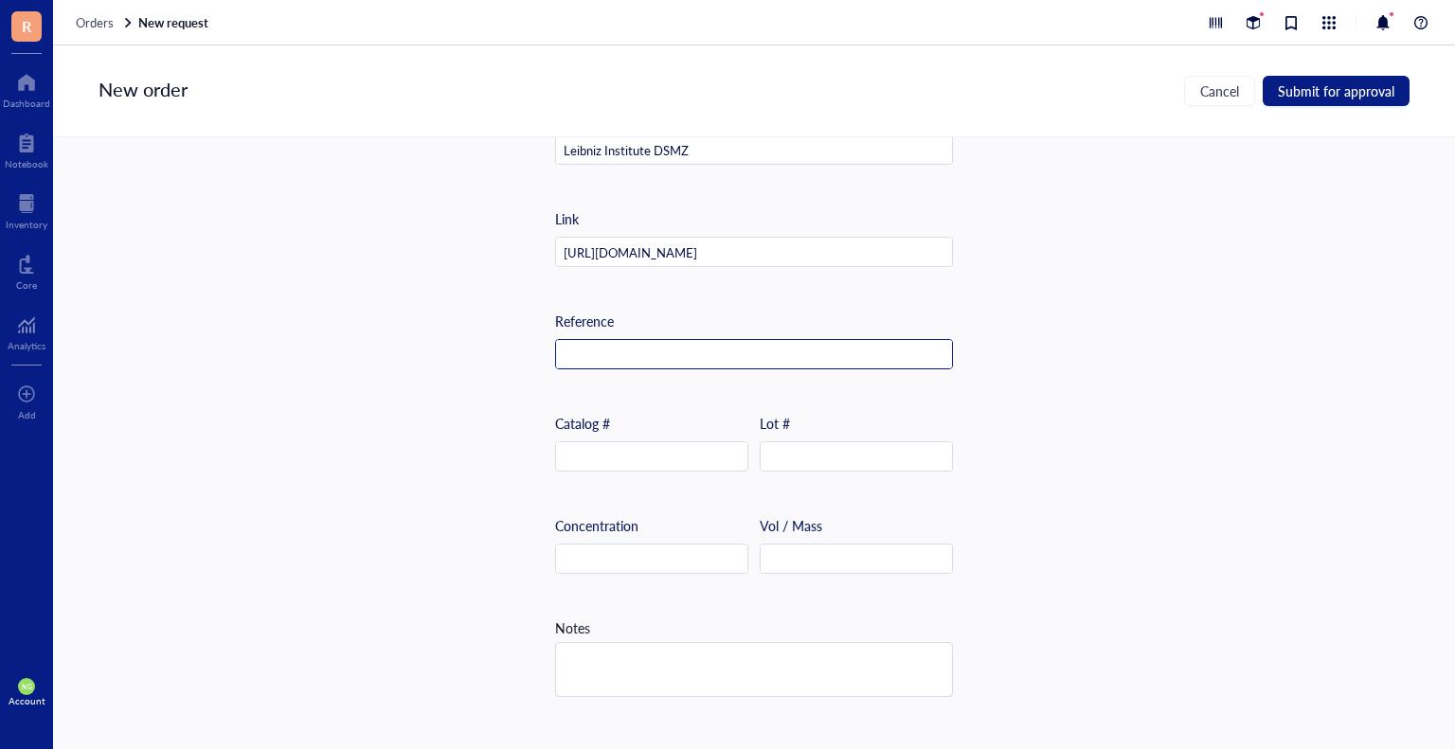
click at [629, 354] on input "text" at bounding box center [754, 355] width 396 height 30
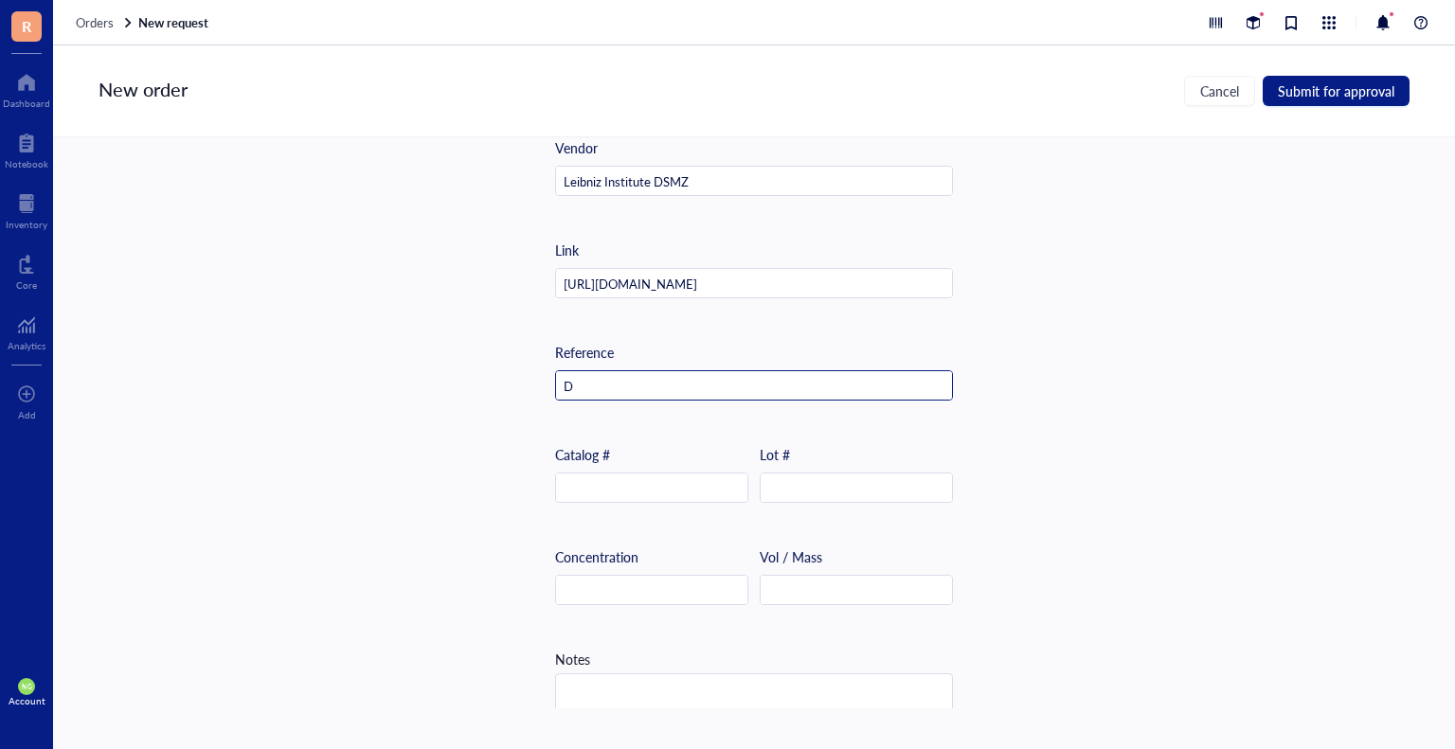
click at [589, 388] on input "D" at bounding box center [754, 386] width 396 height 30
click at [580, 381] on input "DN" at bounding box center [754, 386] width 396 height 30
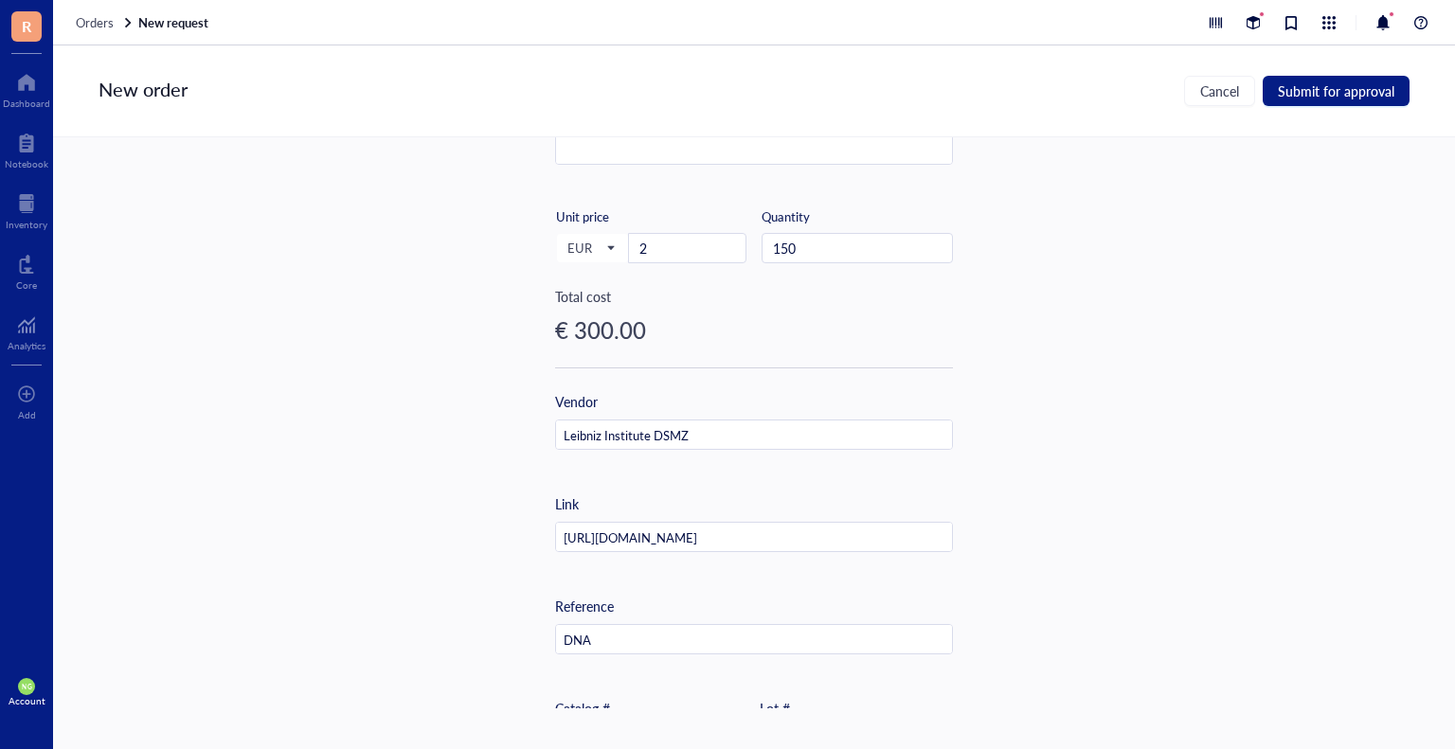
scroll to position [379, 0]
click at [1339, 95] on span "Submit for approval" at bounding box center [1336, 90] width 116 height 15
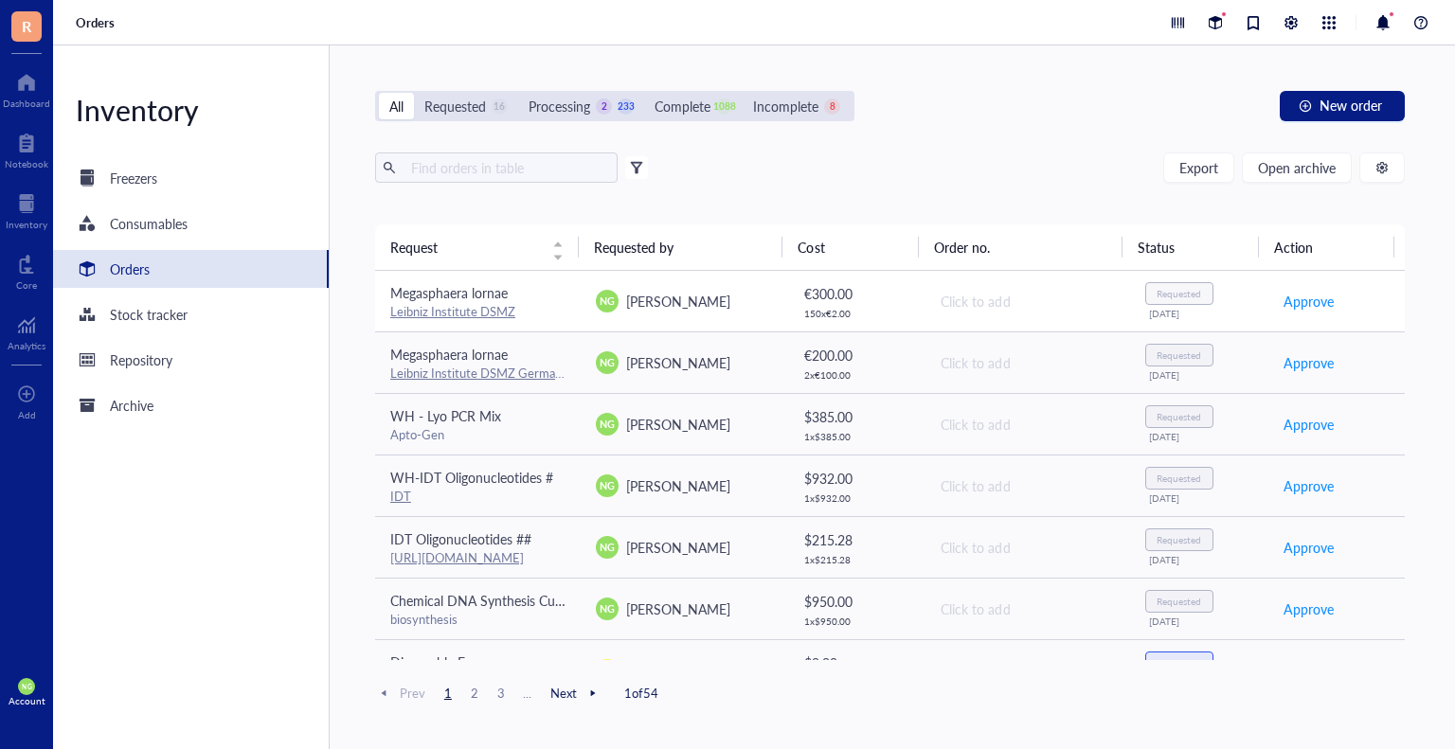
click at [792, 298] on td "€ 300.00 150 x € 2.00" at bounding box center [855, 302] width 137 height 62
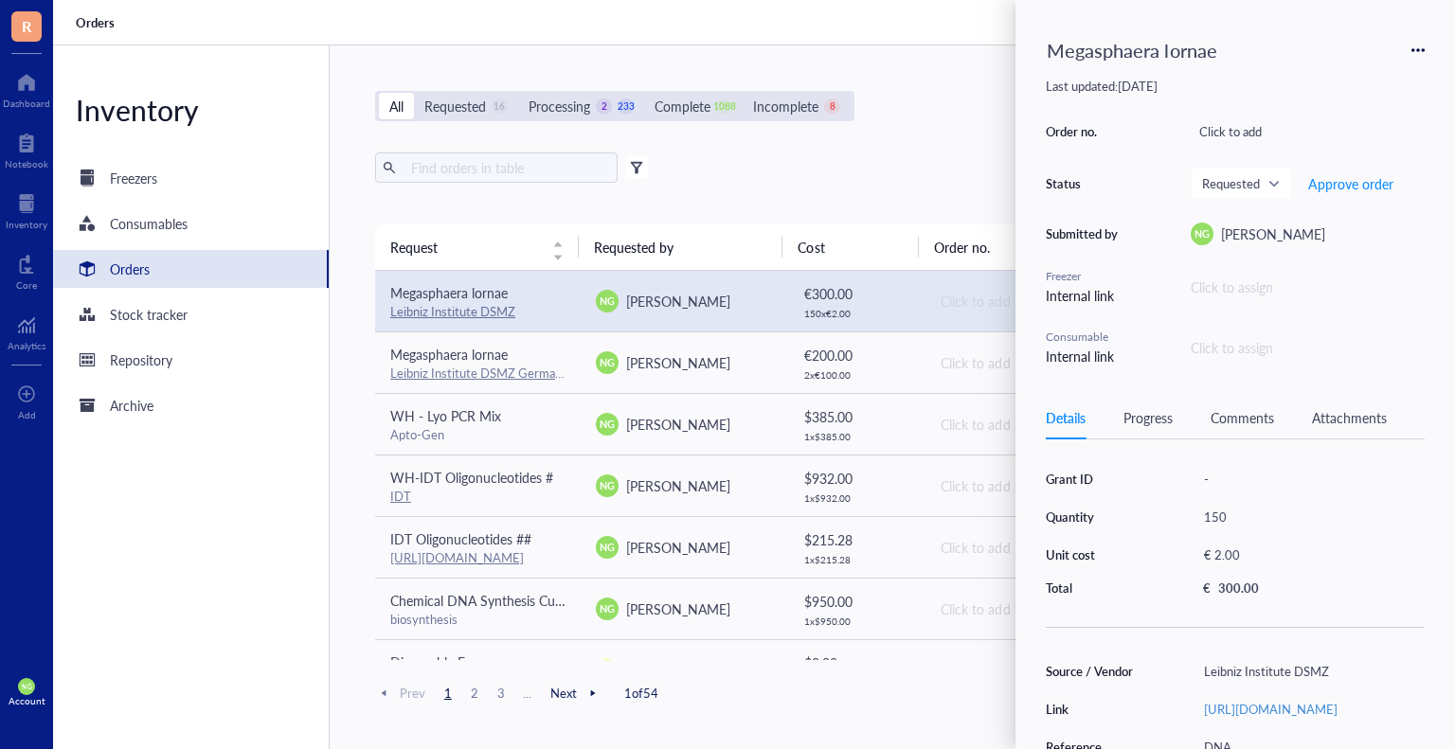
click at [1413, 52] on icon at bounding box center [1417, 50] width 13 height 13
click at [1309, 196] on span "Delete" at bounding box center [1350, 198] width 119 height 21
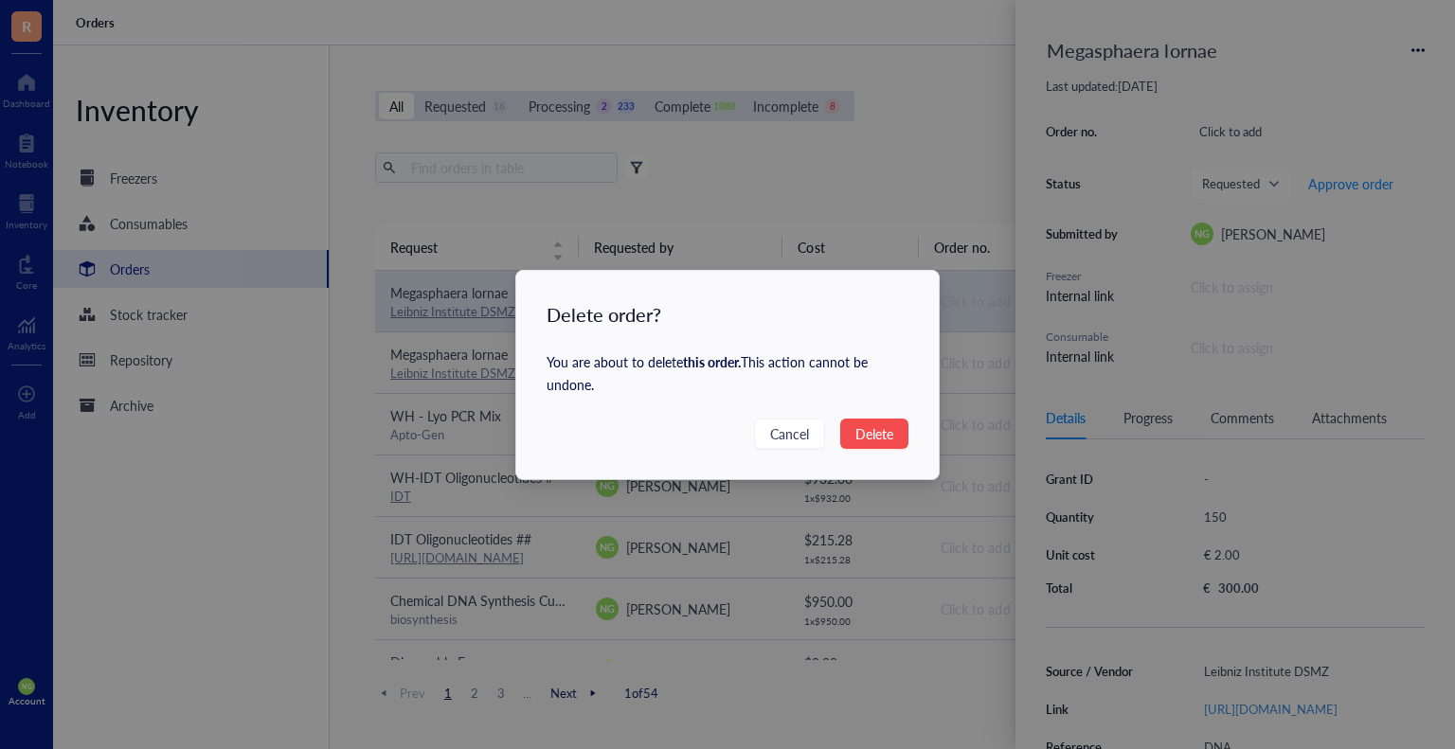
click at [867, 435] on span "Delete" at bounding box center [874, 433] width 38 height 21
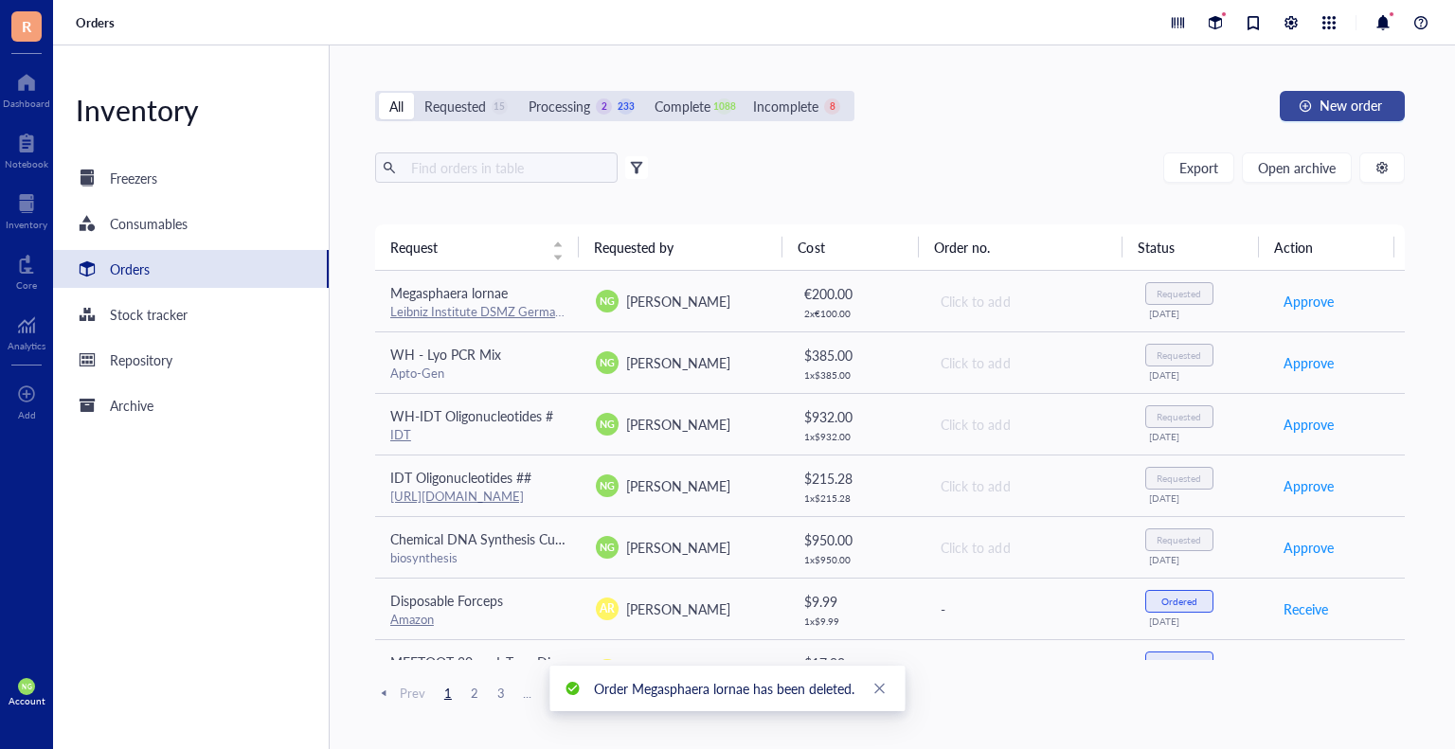
click at [1345, 98] on span "New order" at bounding box center [1350, 105] width 63 height 15
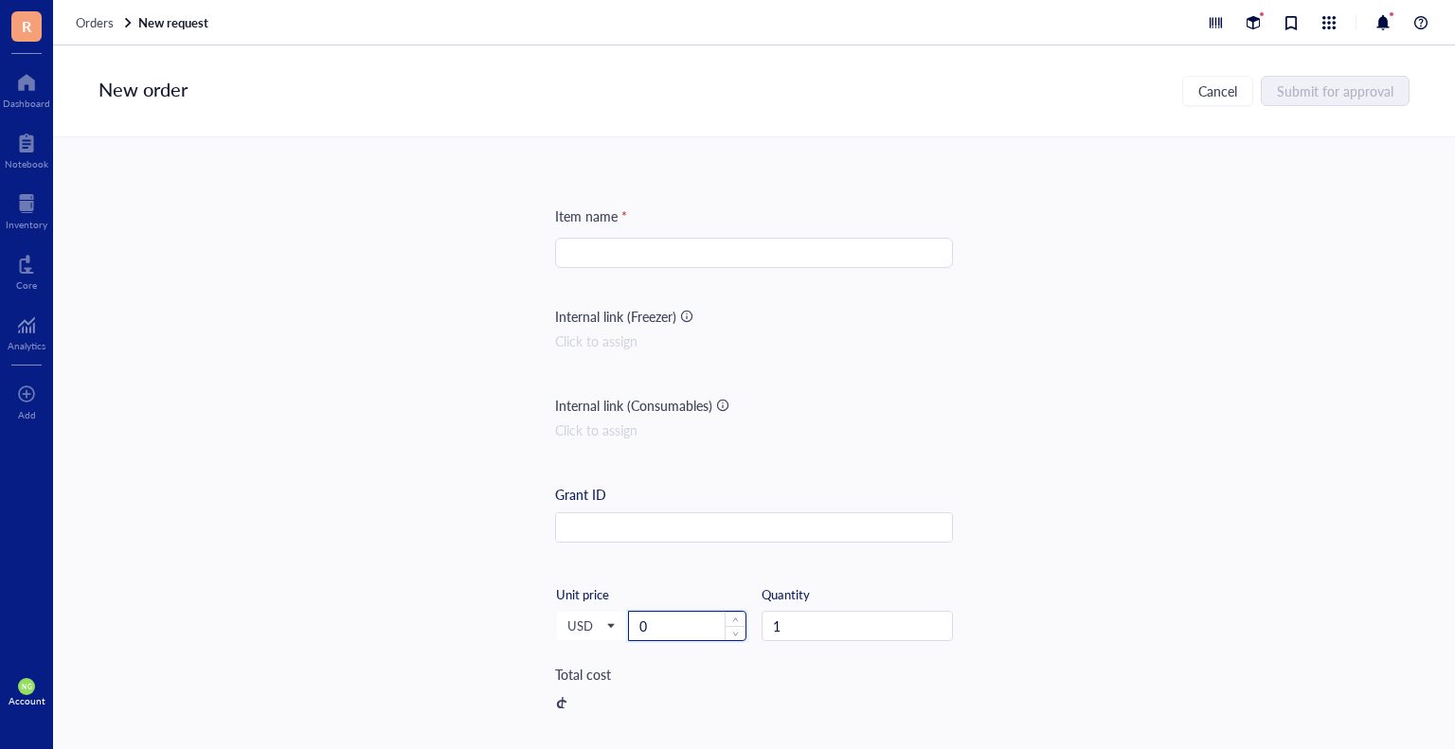
click at [661, 630] on input "0" at bounding box center [687, 626] width 116 height 28
click at [655, 629] on input "1" at bounding box center [687, 626] width 116 height 28
click at [655, 629] on input "15" at bounding box center [687, 626] width 116 height 28
click at [832, 629] on input "1" at bounding box center [856, 626] width 189 height 28
drag, startPoint x: 812, startPoint y: 622, endPoint x: 727, endPoint y: 611, distance: 85.0
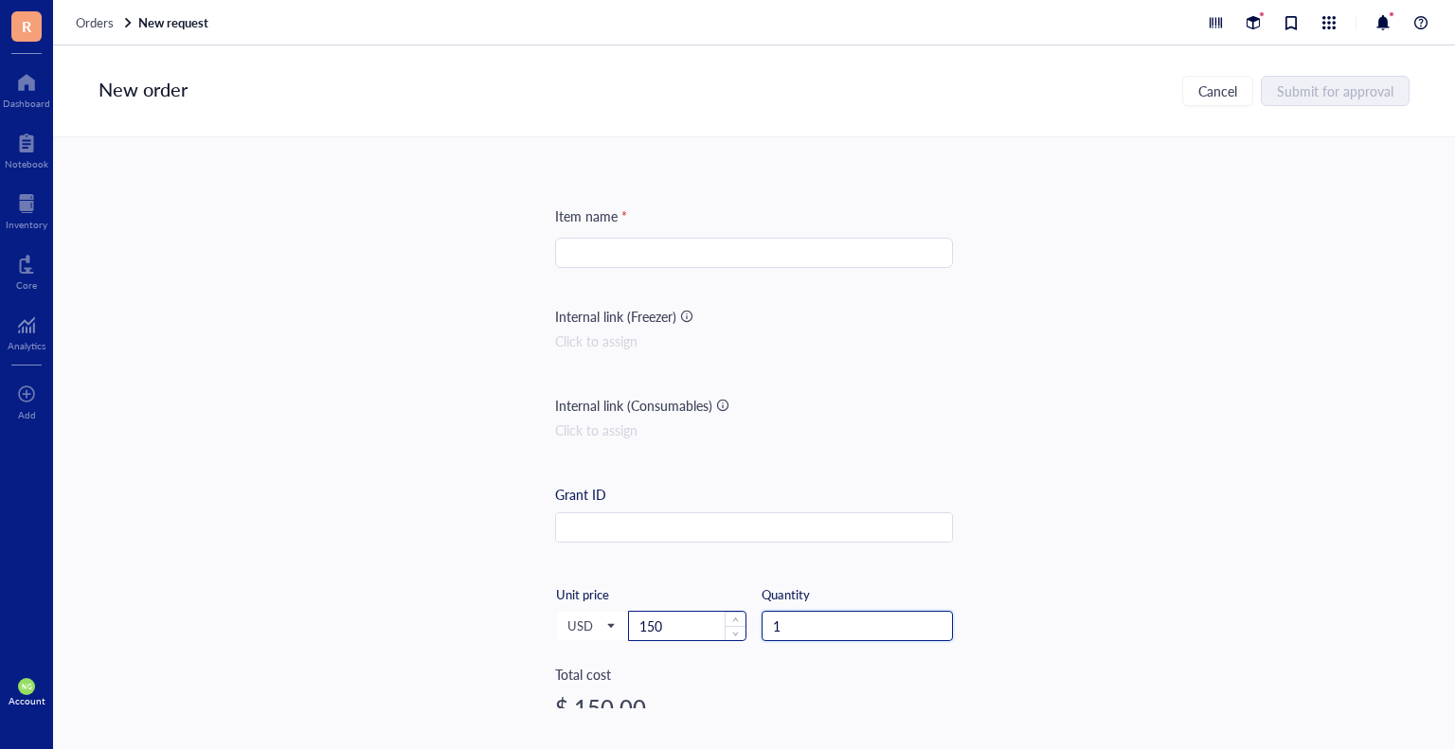
click at [727, 611] on div "USD Unit price 150 Quantity 1" at bounding box center [754, 625] width 398 height 78
click at [924, 567] on div "Grant ID" at bounding box center [754, 528] width 398 height 89
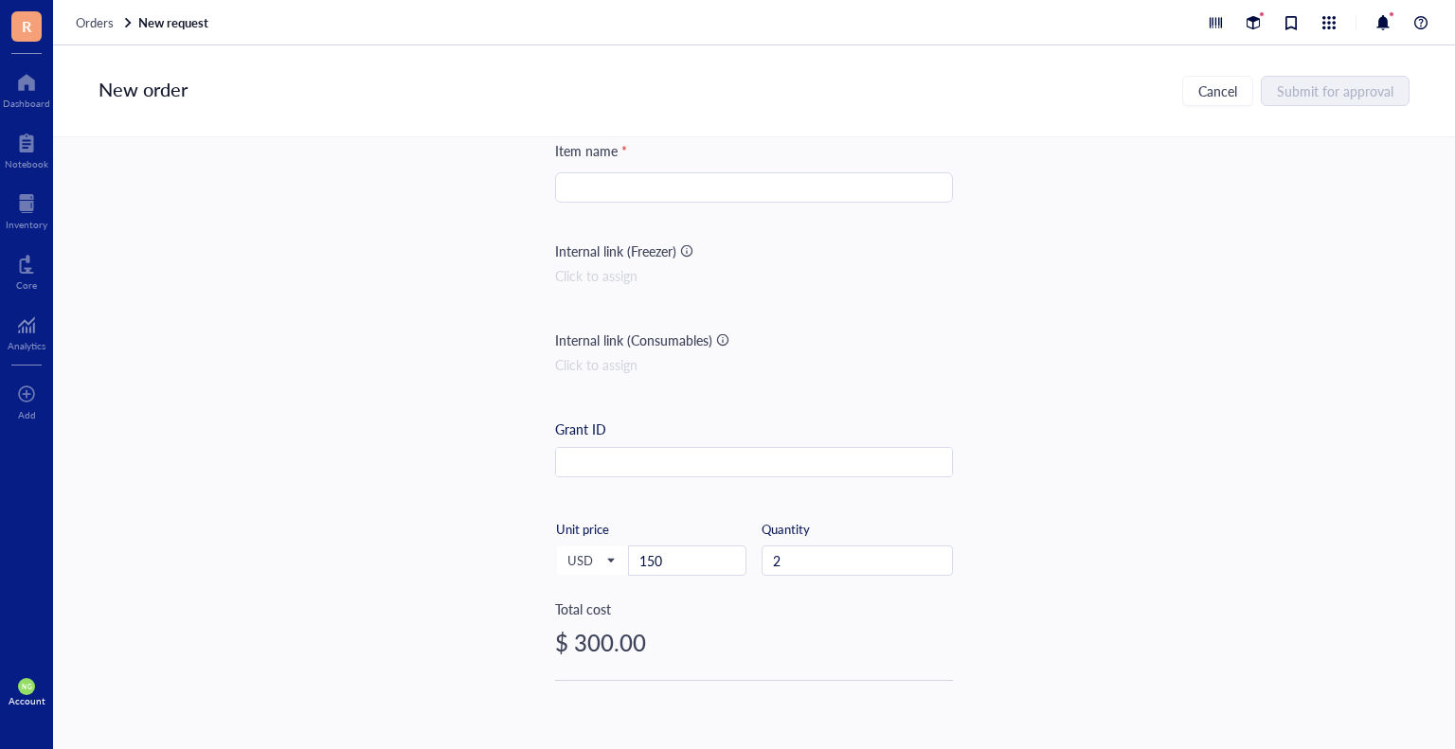
scroll to position [284, 0]
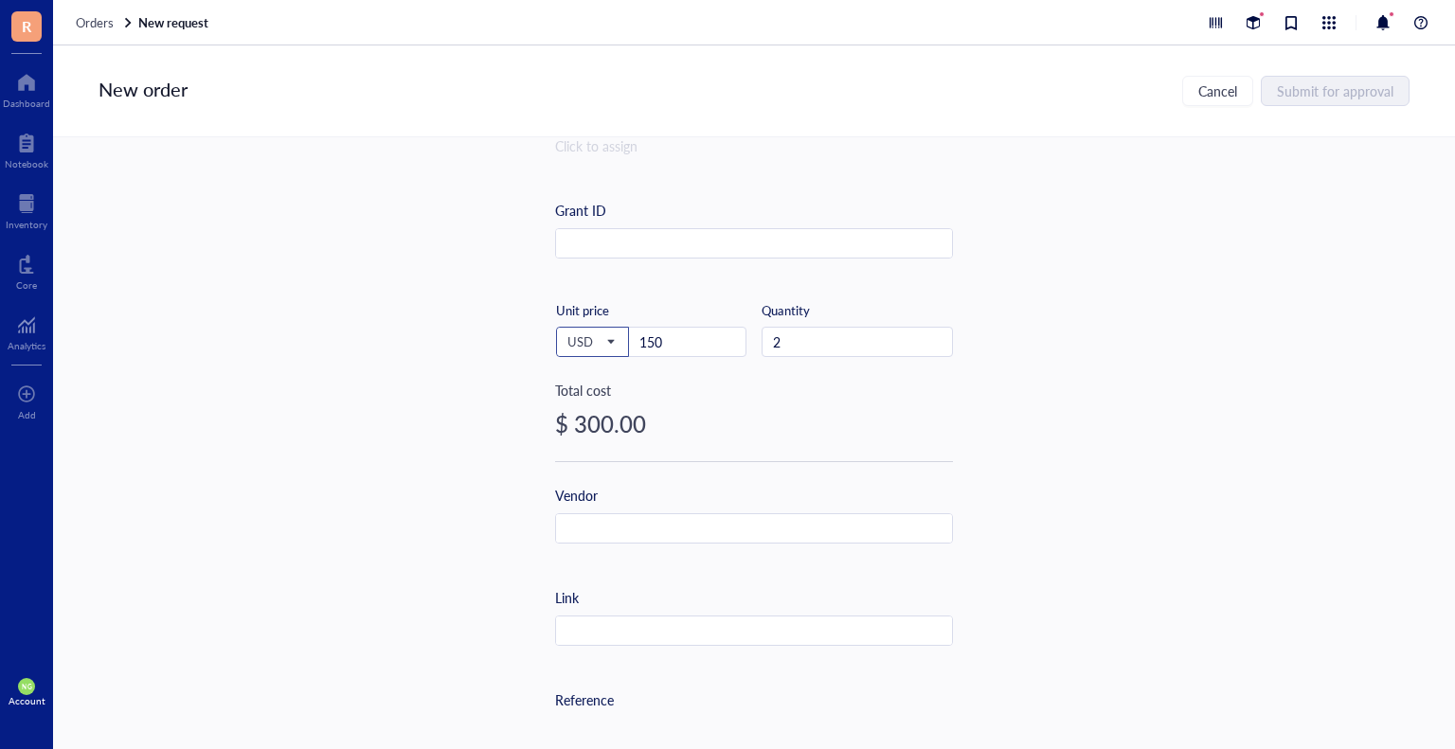
click at [599, 341] on span "USD" at bounding box center [590, 341] width 46 height 17
click at [591, 402] on div "EUR" at bounding box center [592, 405] width 48 height 21
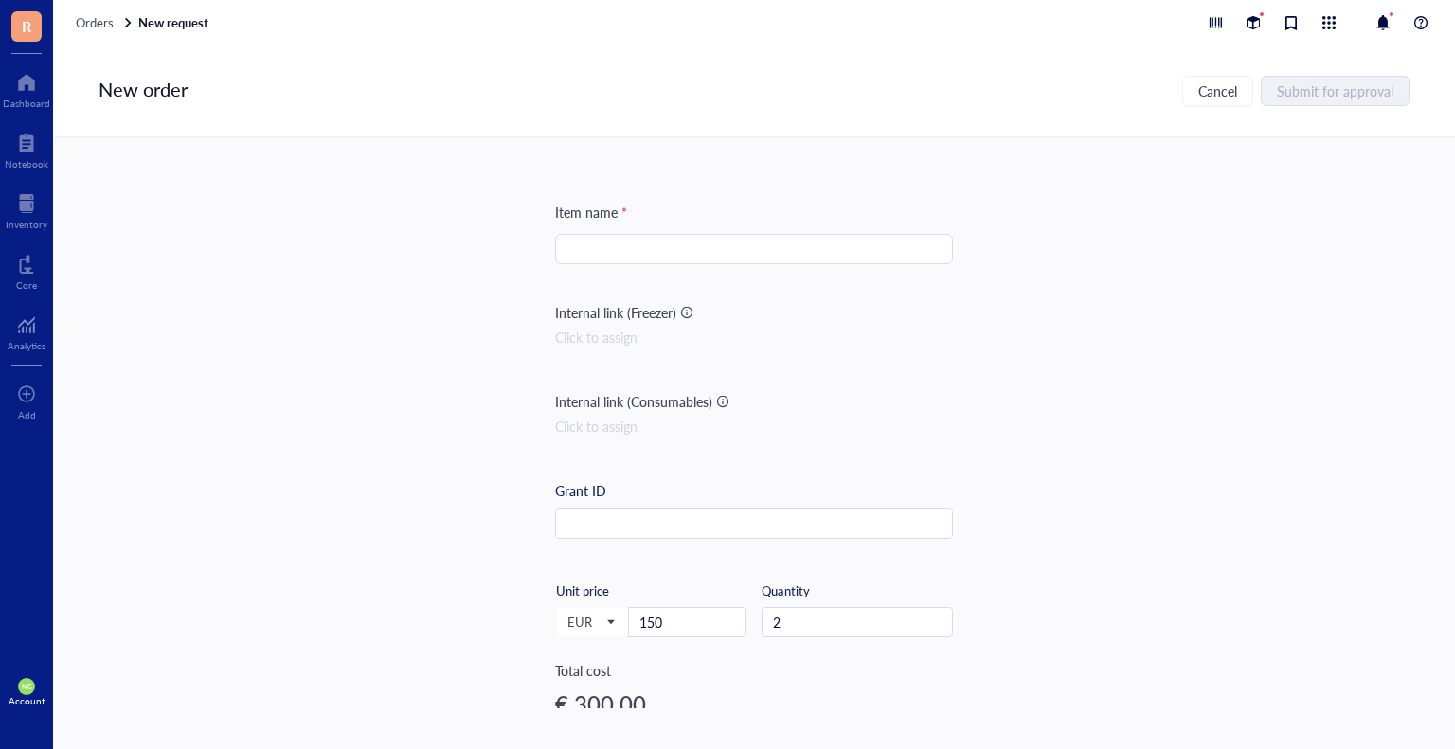
scroll to position [0, 0]
click at [641, 242] on input "search" at bounding box center [753, 253] width 375 height 28
paste input "Megasphaera lornae"
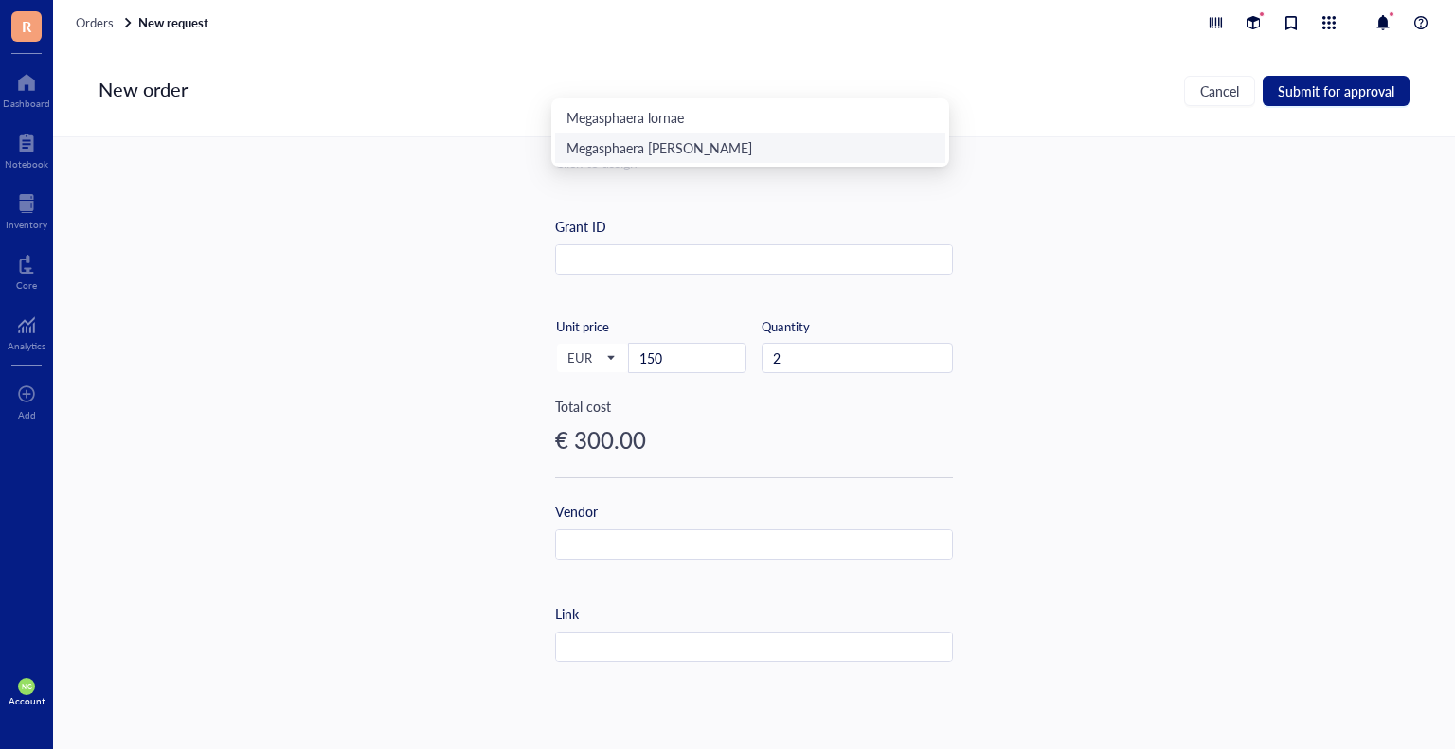
scroll to position [379, 0]
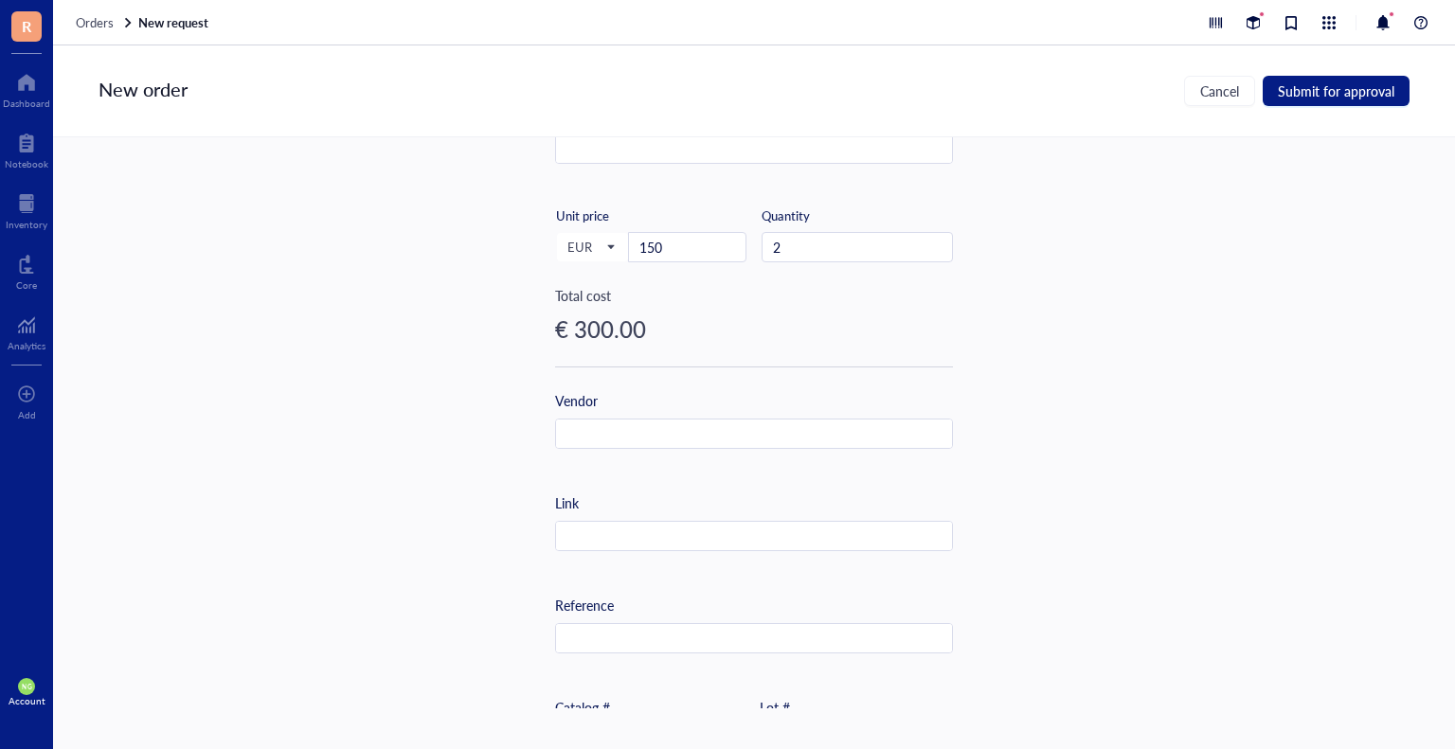
type input "Megasphaera lornae"
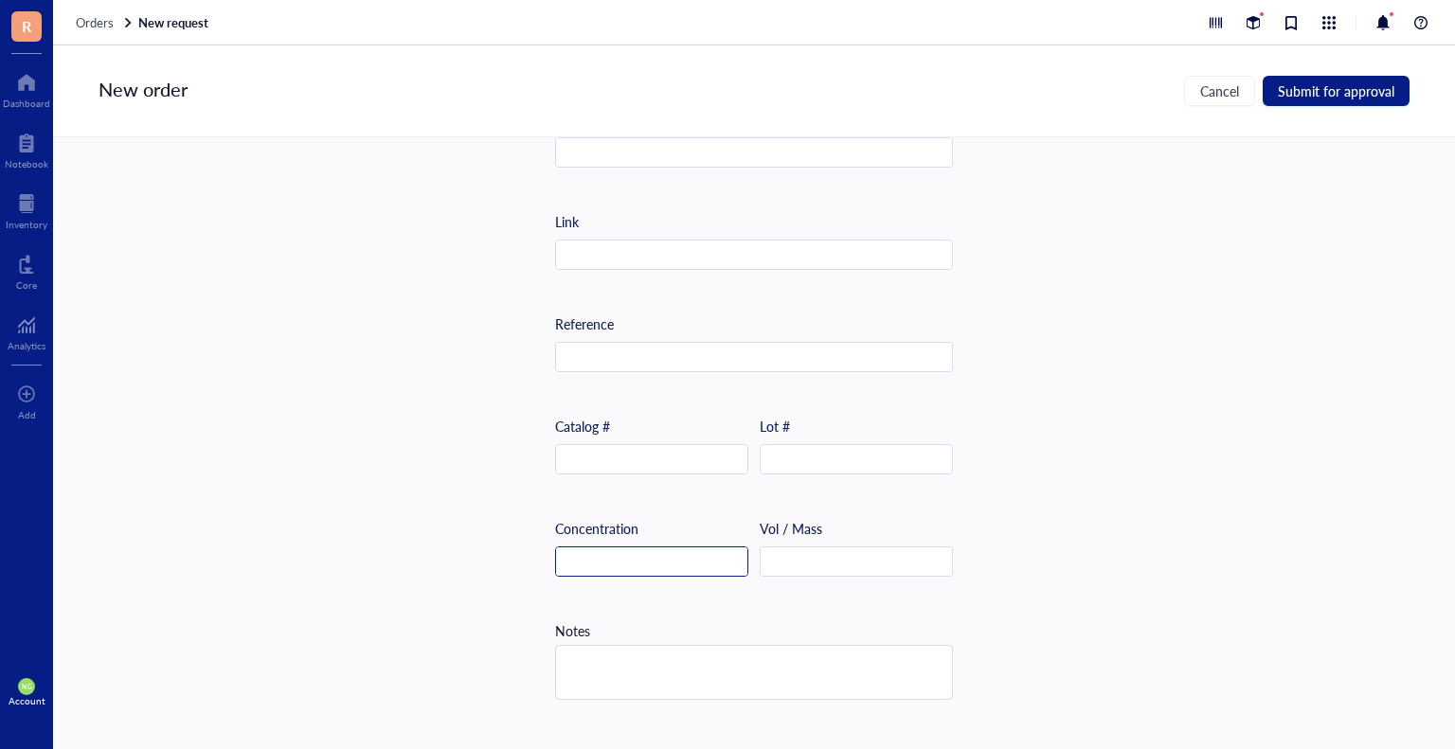
scroll to position [522, 0]
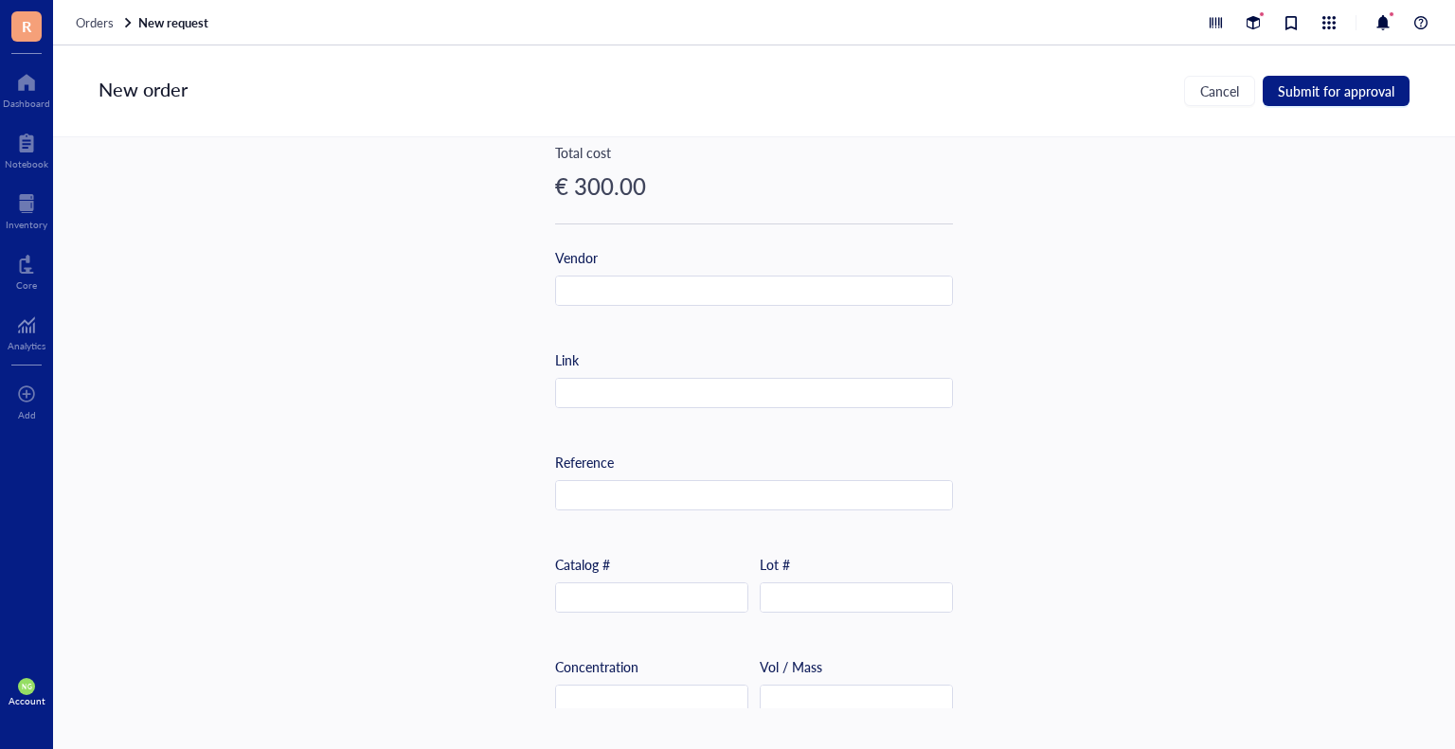
click at [572, 376] on div "Link" at bounding box center [754, 378] width 398 height 59
click at [570, 382] on input "text" at bounding box center [754, 394] width 396 height 30
paste input "[URL][DOMAIN_NAME]"
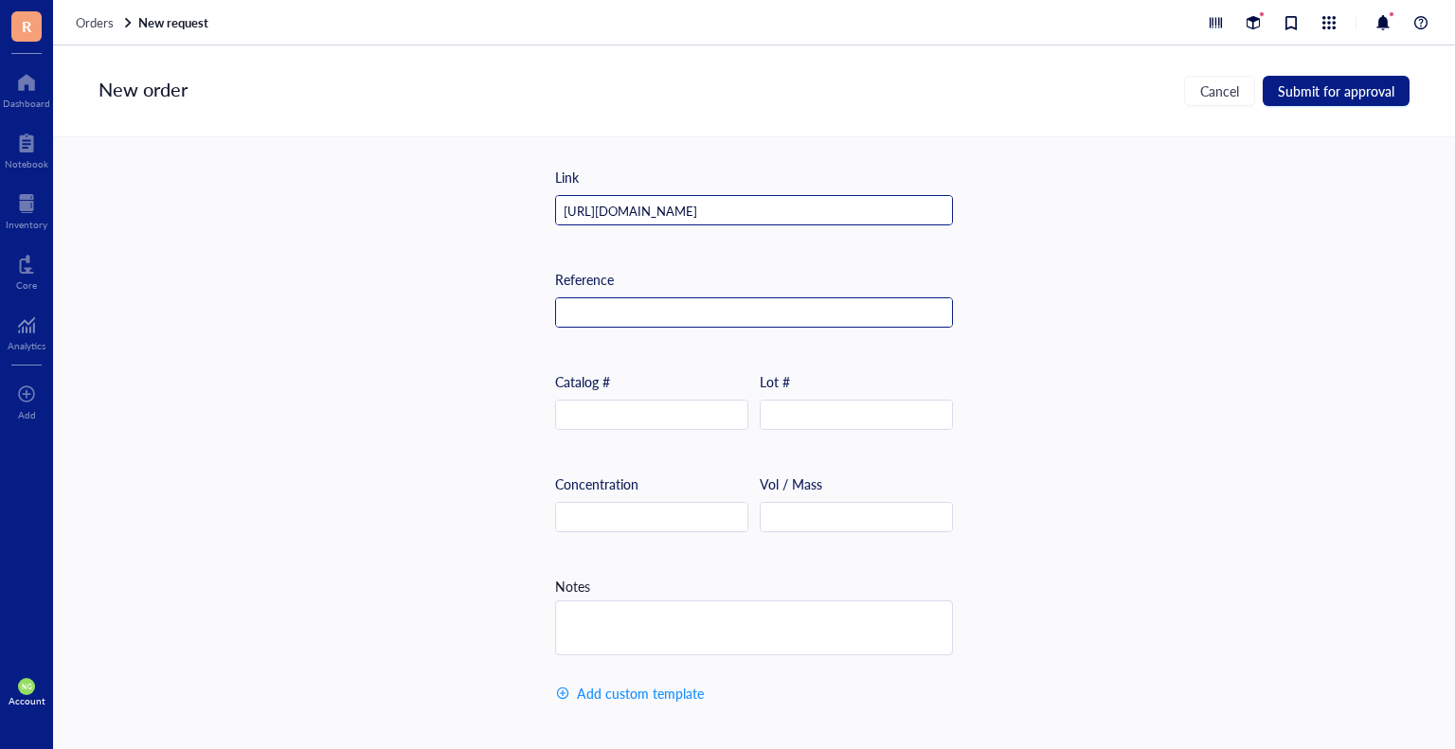
scroll to position [711, 0]
type input "[URL][DOMAIN_NAME]"
click at [587, 305] on input "text" at bounding box center [754, 313] width 396 height 30
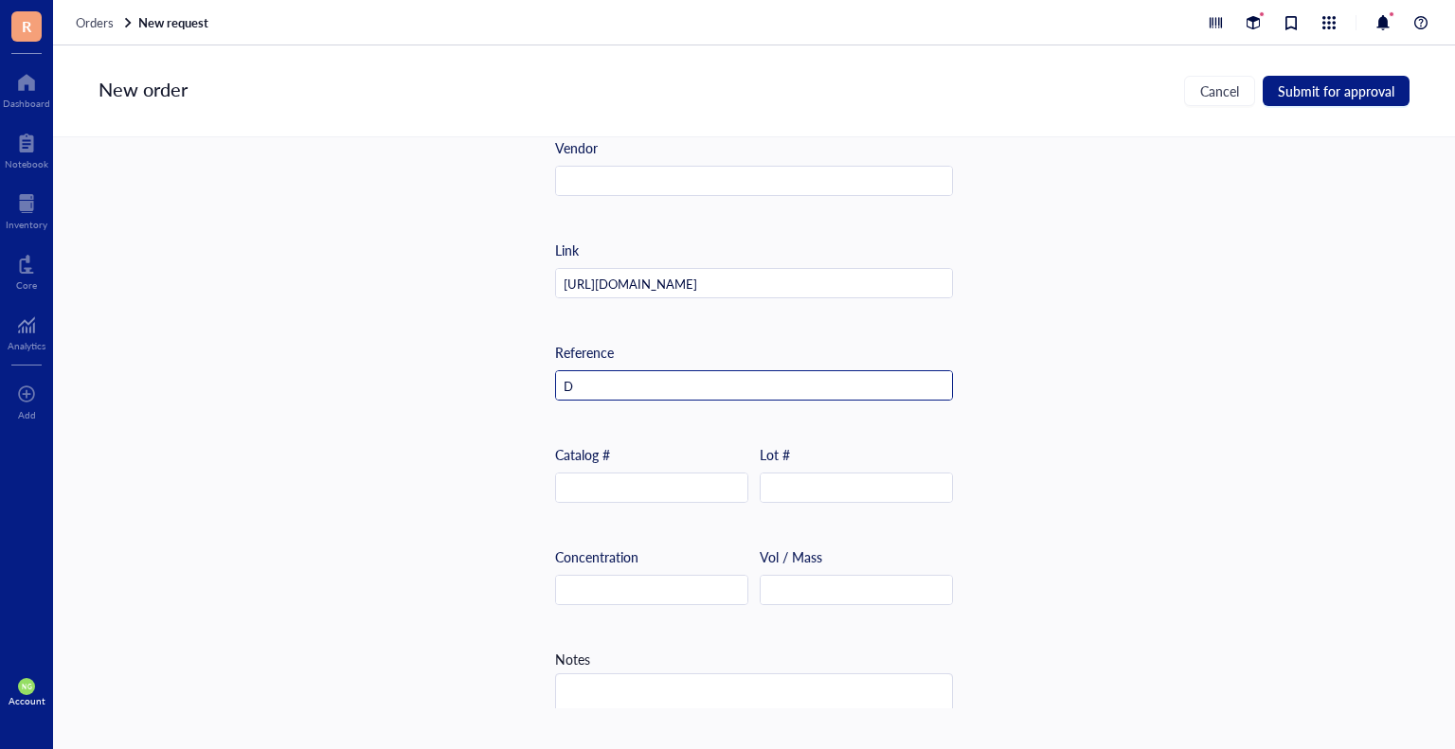
click at [572, 384] on input "D" at bounding box center [754, 386] width 396 height 30
click at [615, 393] on input "DN" at bounding box center [754, 386] width 396 height 30
click at [599, 387] on input "DN" at bounding box center [754, 386] width 396 height 30
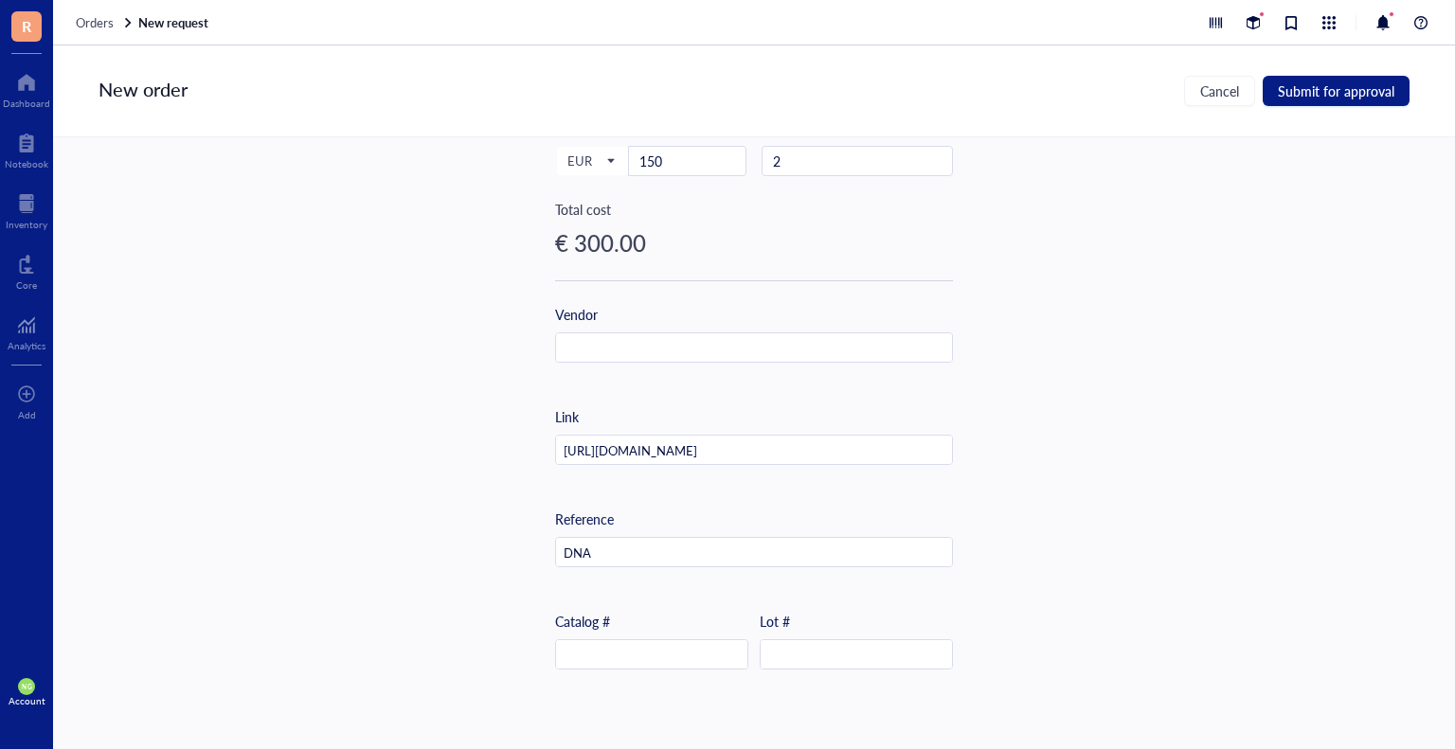
scroll to position [474, 0]
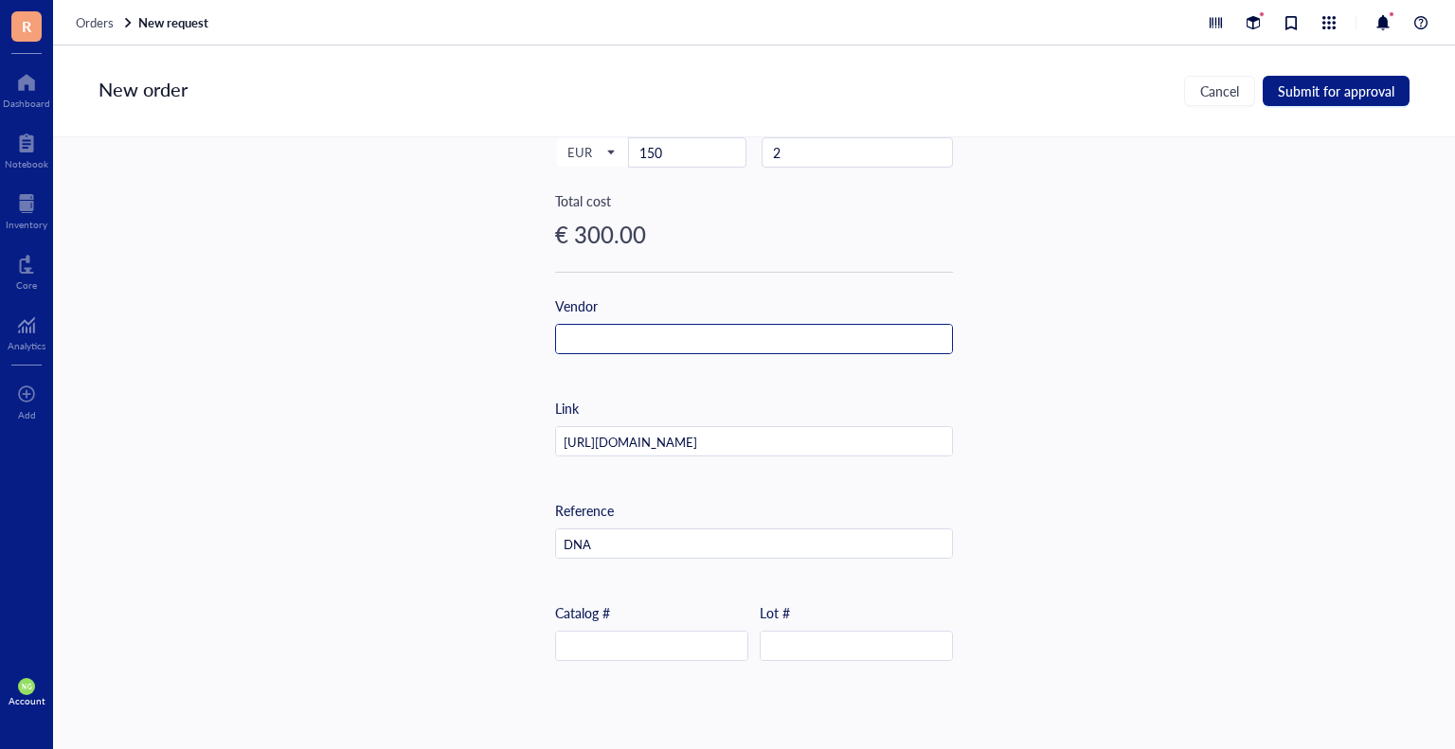
click at [632, 344] on input "text" at bounding box center [754, 340] width 396 height 30
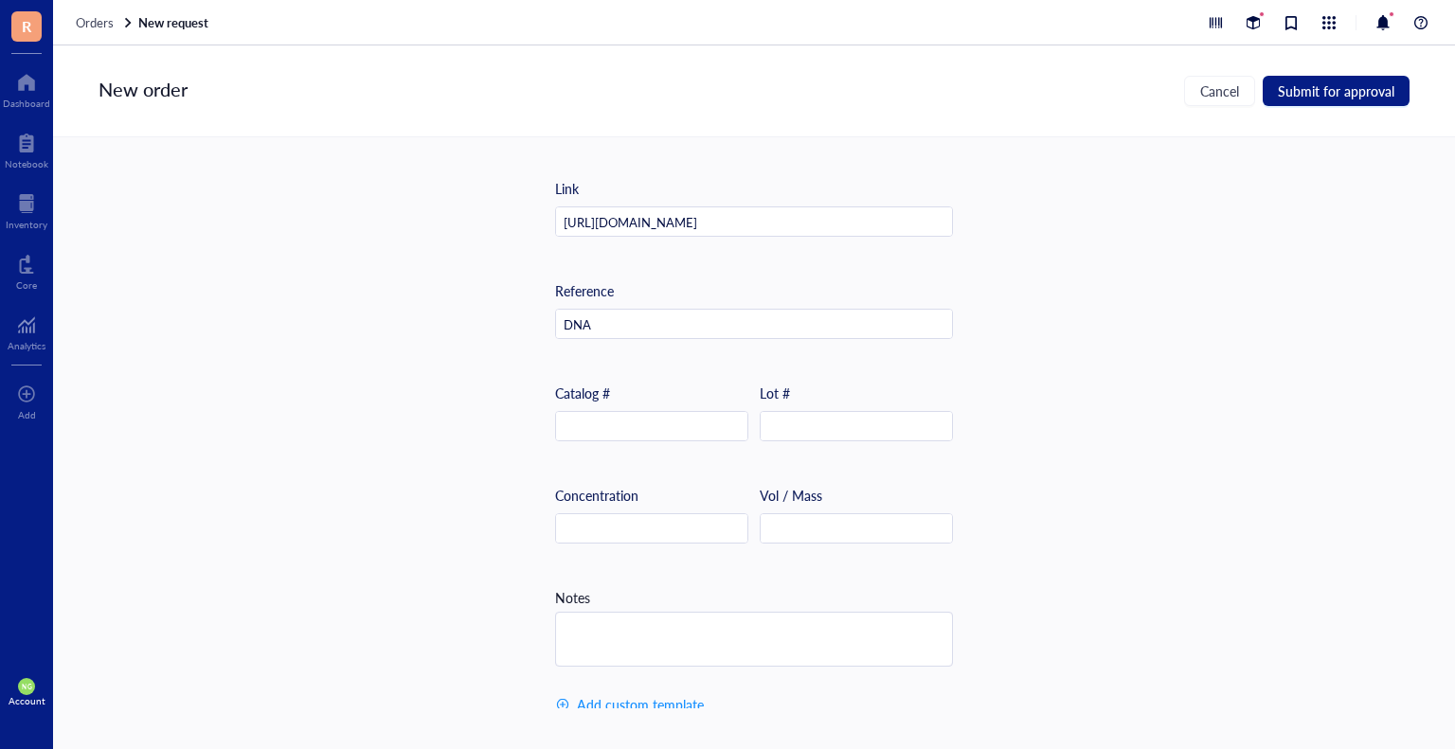
scroll to position [711, 0]
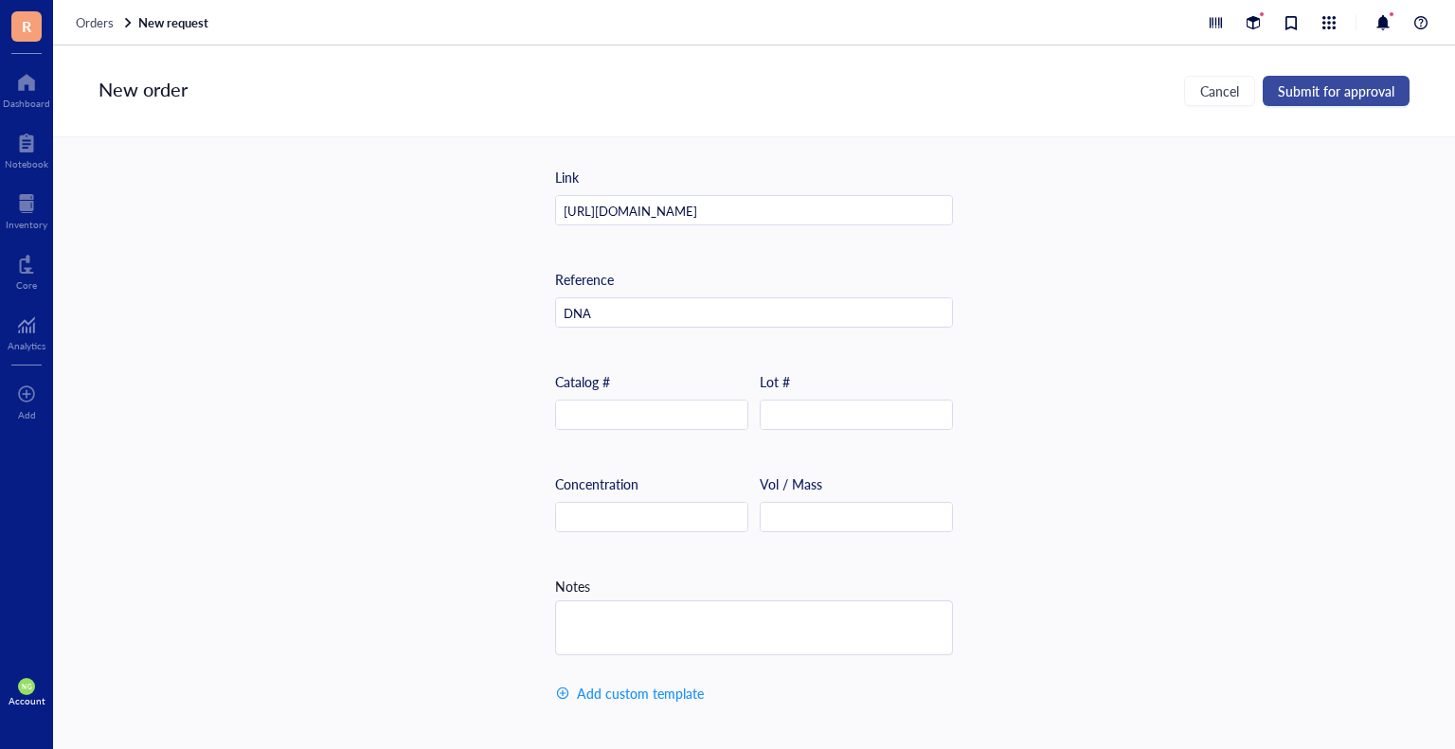
click at [1368, 95] on span "Submit for approval" at bounding box center [1336, 90] width 116 height 15
